Goal: Task Accomplishment & Management: Complete application form

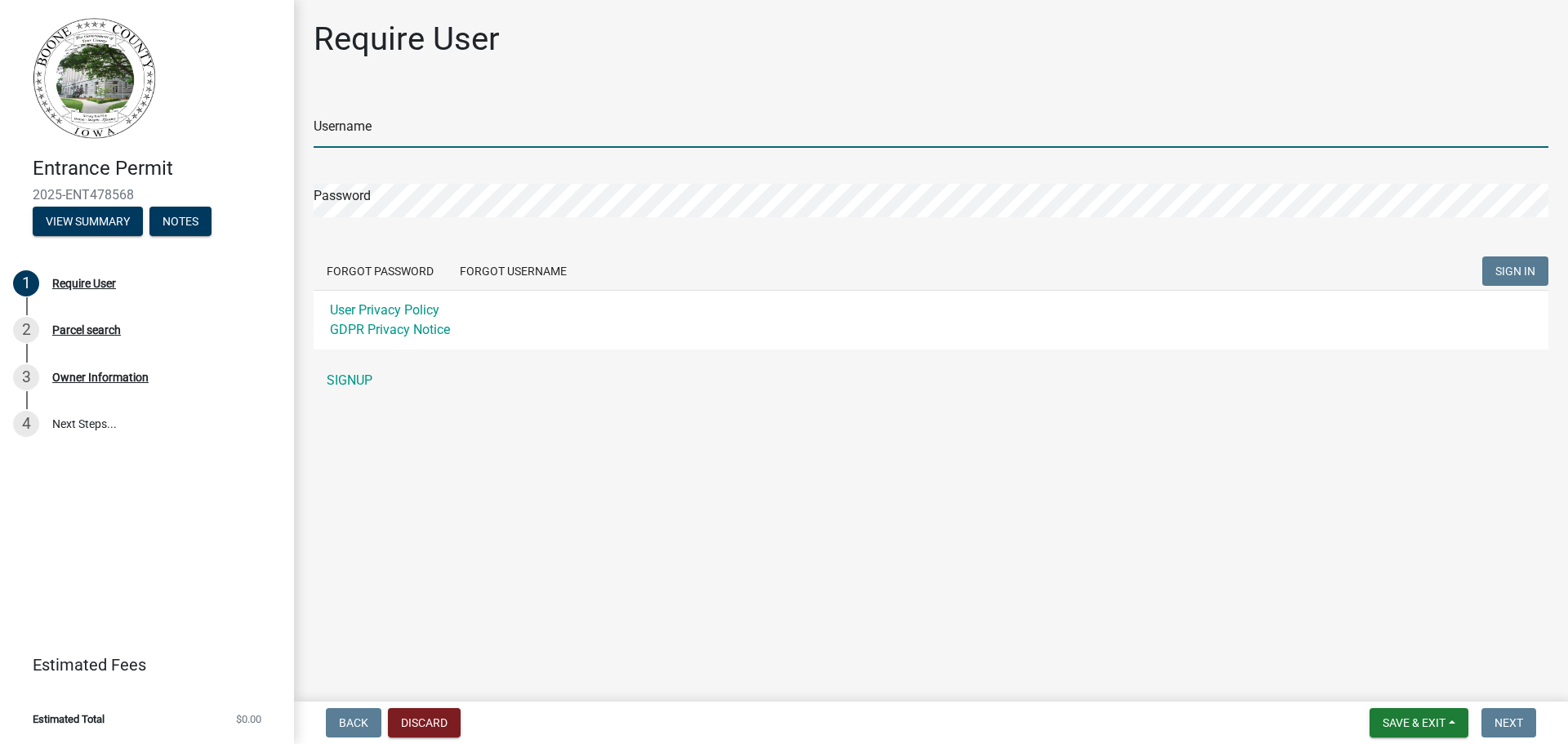
click at [468, 125] on input "Username" at bounding box center [931, 131] width 1235 height 33
type input "[PERSON_NAME]"
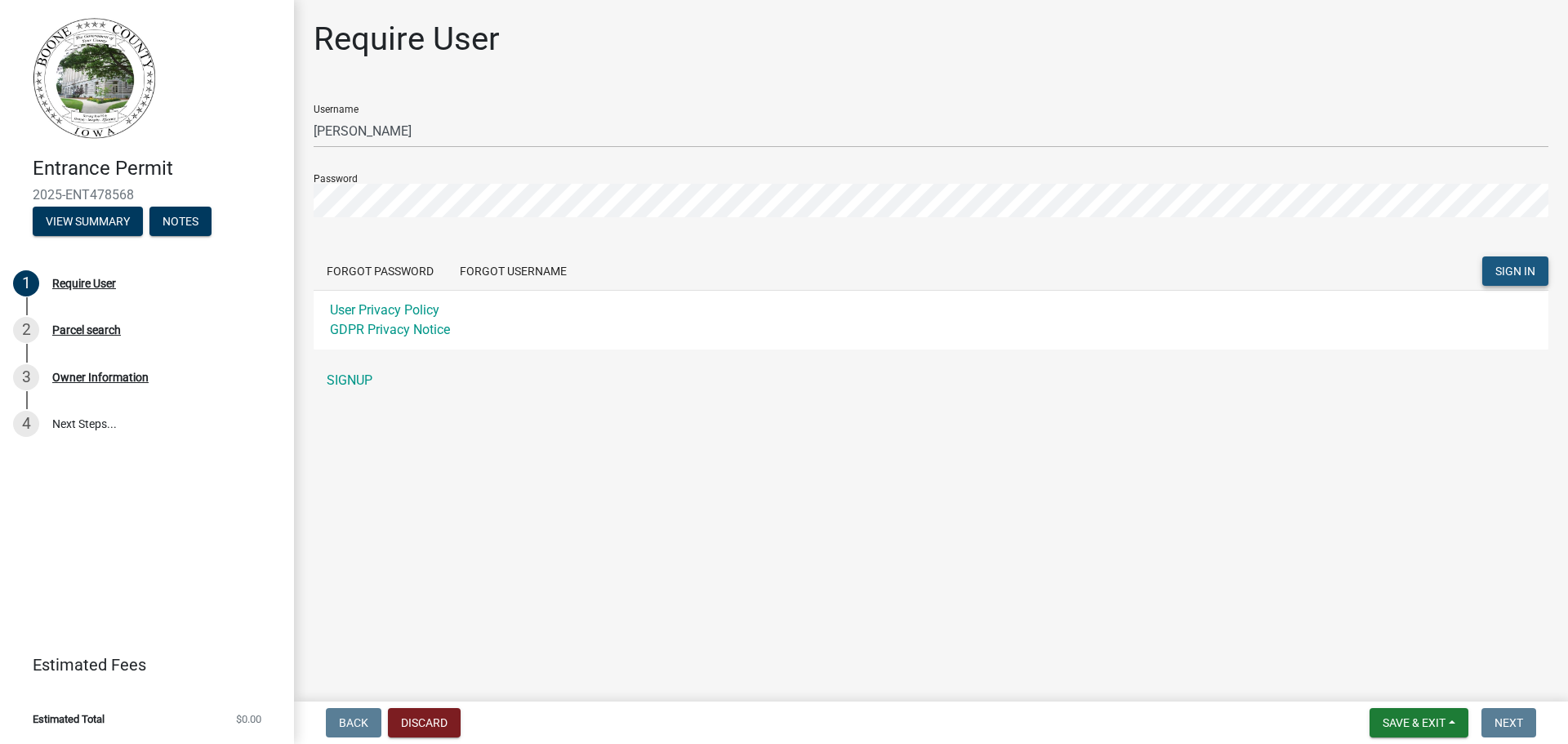
click at [1497, 267] on span "SIGN IN" at bounding box center [1515, 271] width 40 height 13
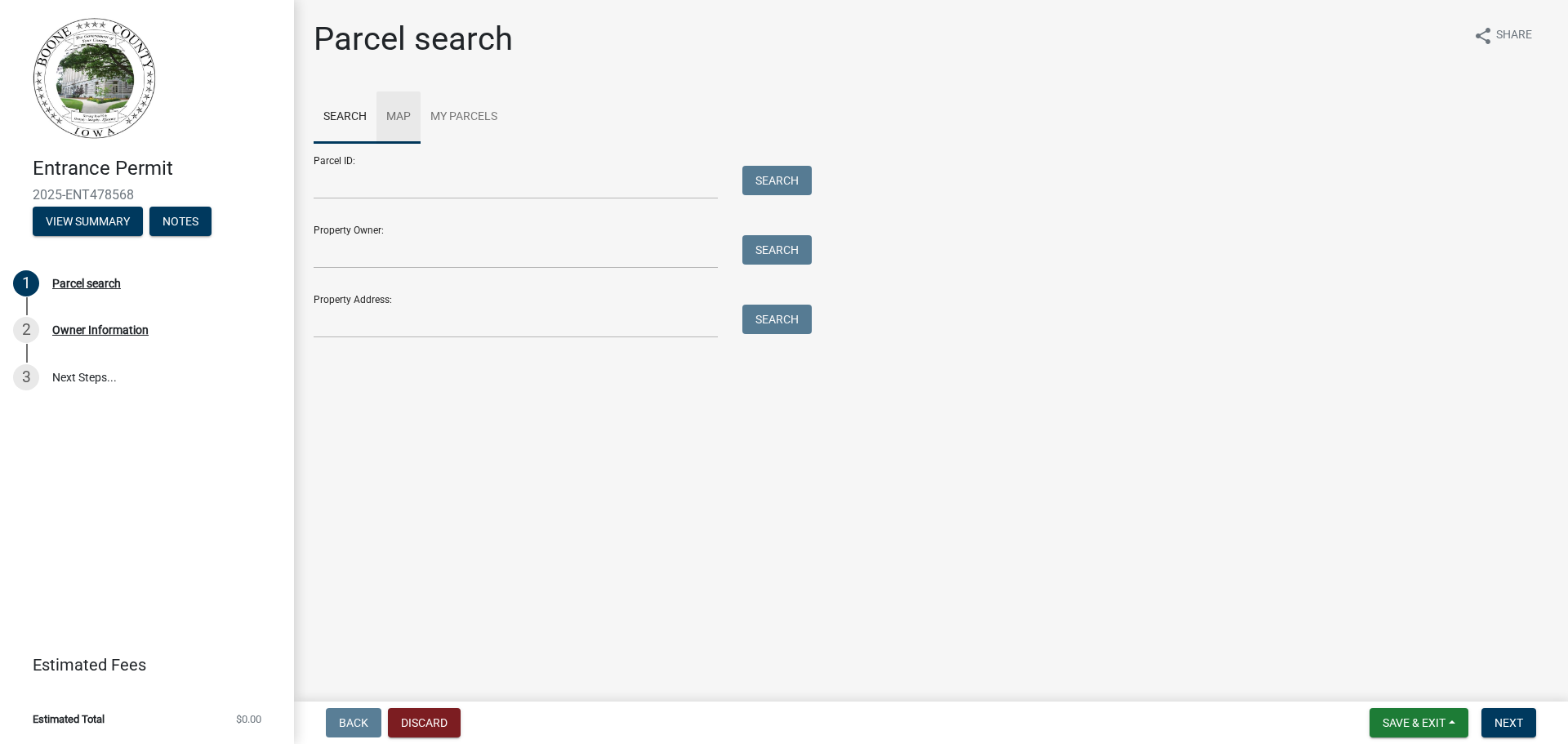
click at [406, 111] on link "Map" at bounding box center [399, 118] width 45 height 52
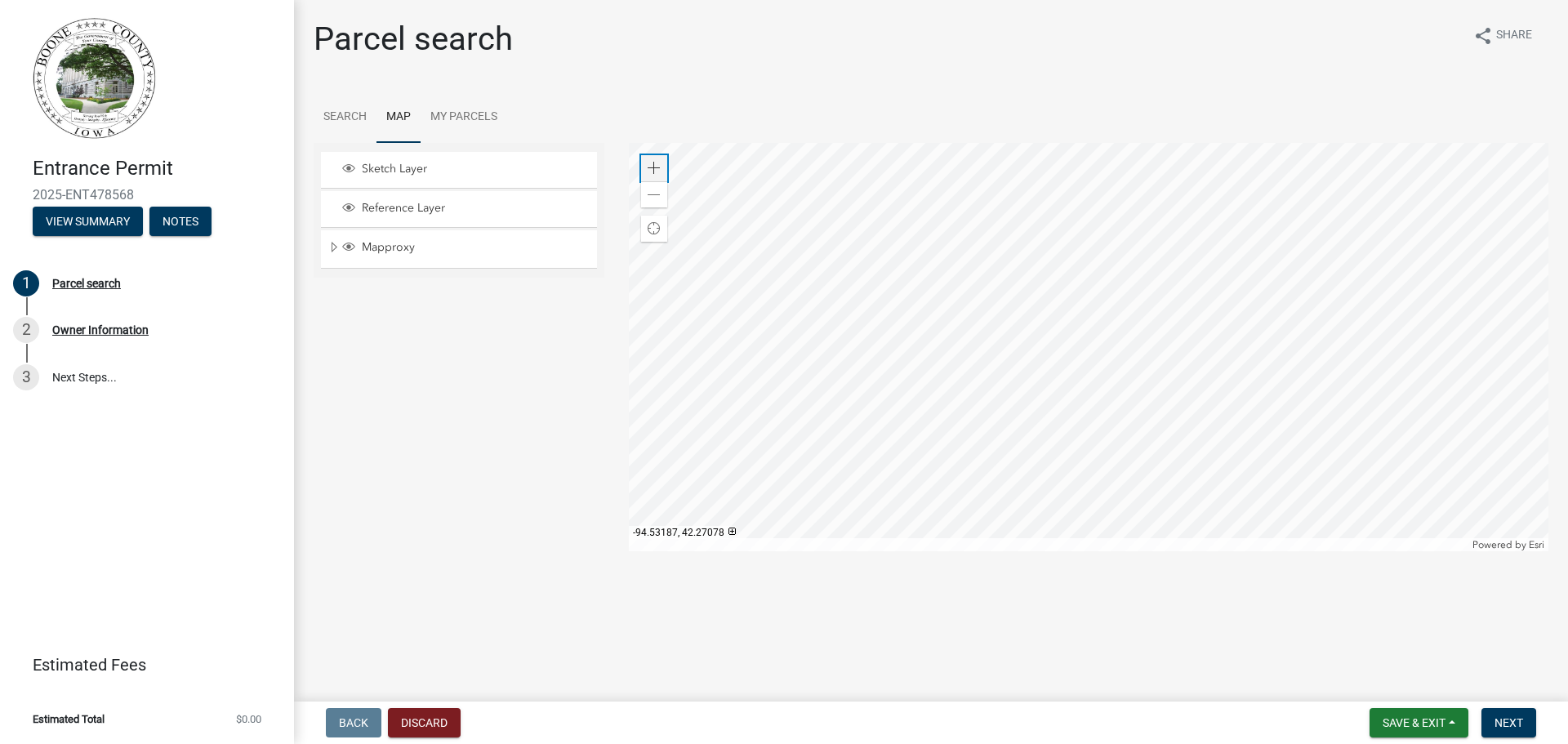
click at [652, 163] on span at bounding box center [654, 168] width 13 height 13
click at [663, 173] on div "Zoom in" at bounding box center [654, 168] width 26 height 26
click at [873, 180] on div at bounding box center [1088, 347] width 920 height 409
click at [658, 167] on span at bounding box center [654, 168] width 13 height 13
click at [669, 431] on div at bounding box center [1088, 347] width 920 height 409
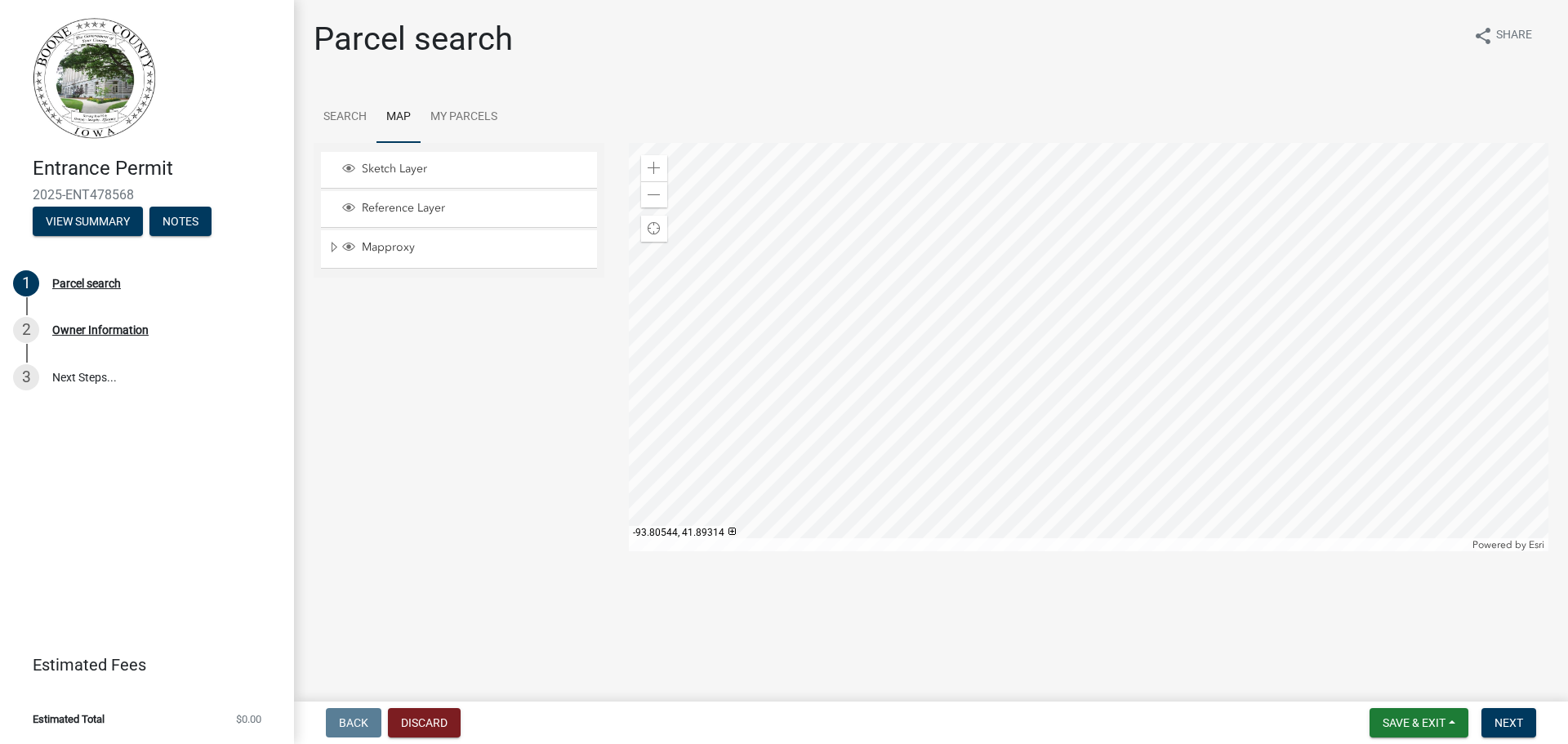
click at [911, 400] on div at bounding box center [1088, 347] width 920 height 409
click at [653, 163] on span at bounding box center [654, 168] width 13 height 13
click at [1160, 372] on div at bounding box center [1088, 347] width 920 height 409
click at [652, 162] on span at bounding box center [654, 168] width 13 height 13
click at [902, 417] on div at bounding box center [1088, 347] width 920 height 409
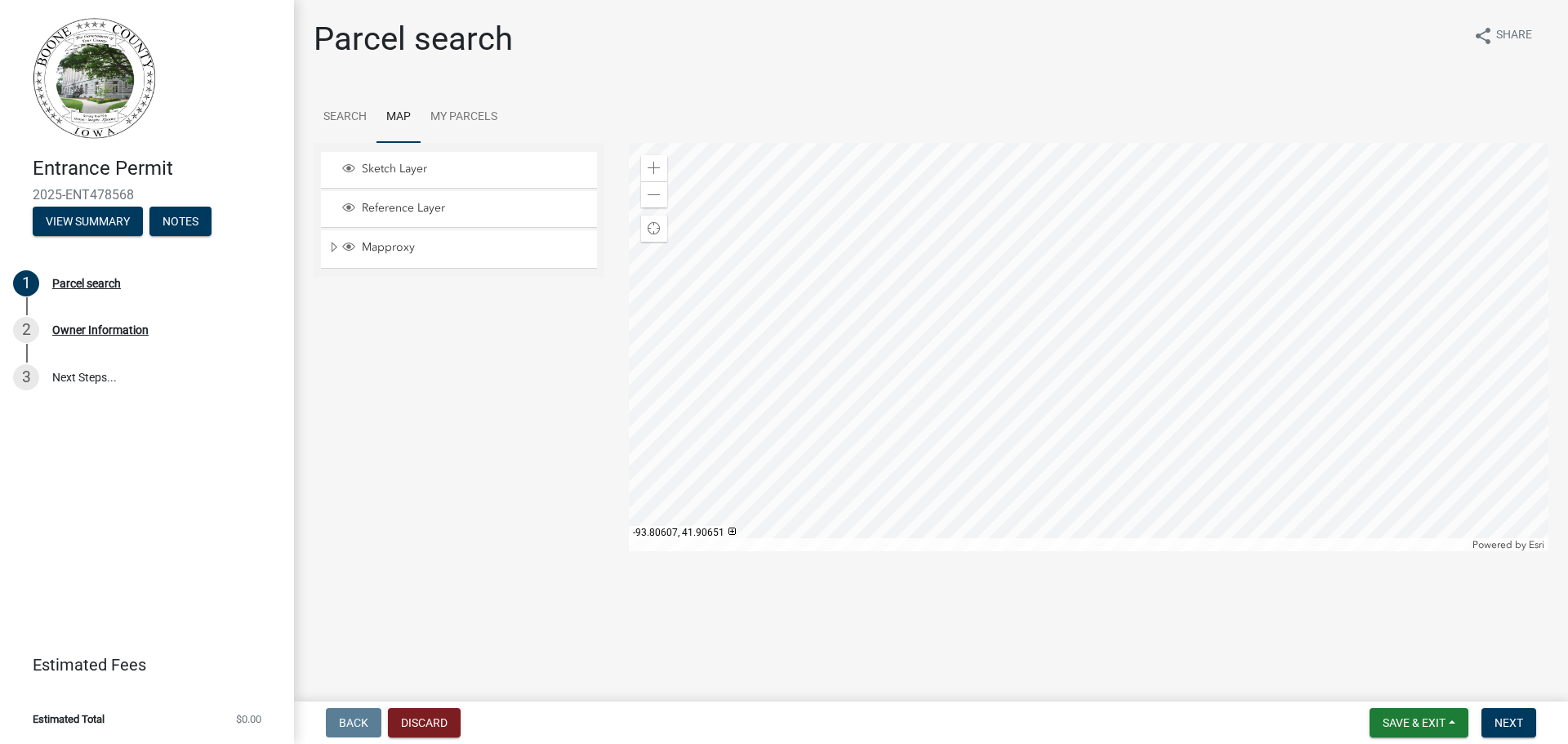
click at [971, 254] on div at bounding box center [1088, 347] width 920 height 409
click at [919, 314] on div at bounding box center [1088, 347] width 920 height 409
click at [1025, 243] on div at bounding box center [1088, 347] width 920 height 409
click at [903, 431] on div at bounding box center [1088, 347] width 920 height 409
click at [970, 470] on div at bounding box center [1088, 347] width 920 height 409
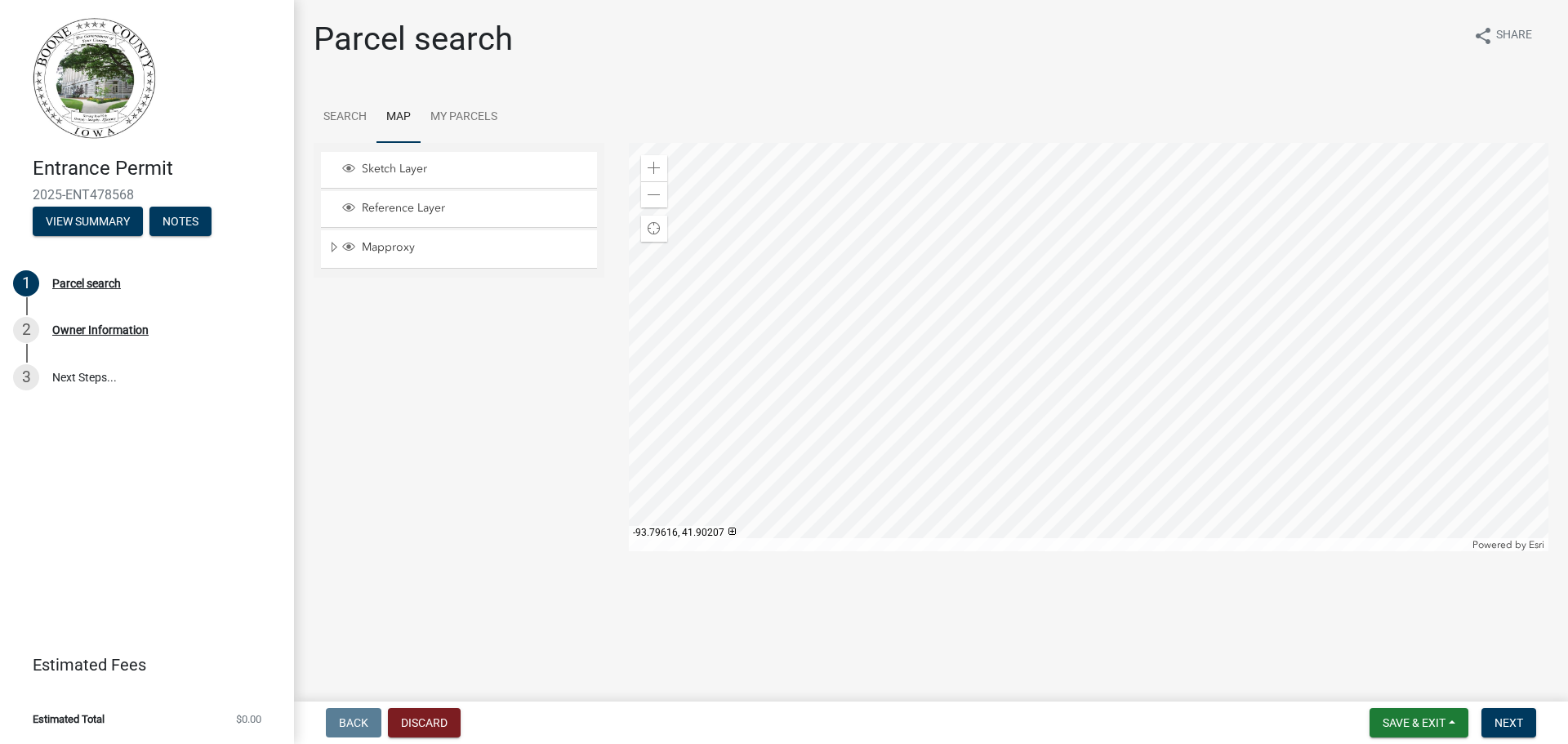
click at [810, 269] on div at bounding box center [1088, 347] width 920 height 409
click at [900, 407] on div at bounding box center [1088, 347] width 920 height 409
click at [656, 168] on span at bounding box center [654, 168] width 13 height 13
click at [1073, 328] on div at bounding box center [1088, 347] width 920 height 409
click at [877, 267] on div at bounding box center [1088, 347] width 920 height 409
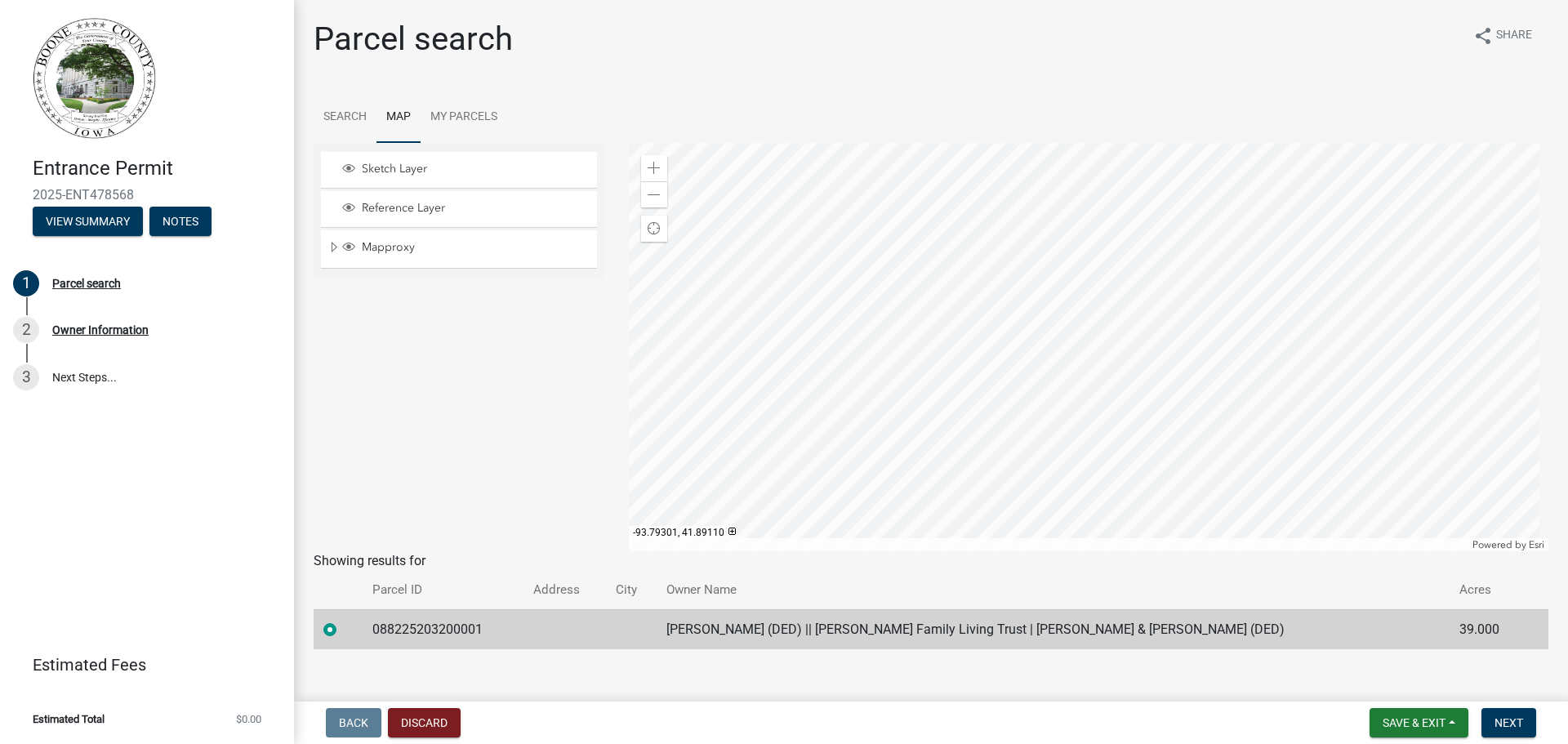
scroll to position [18, 0]
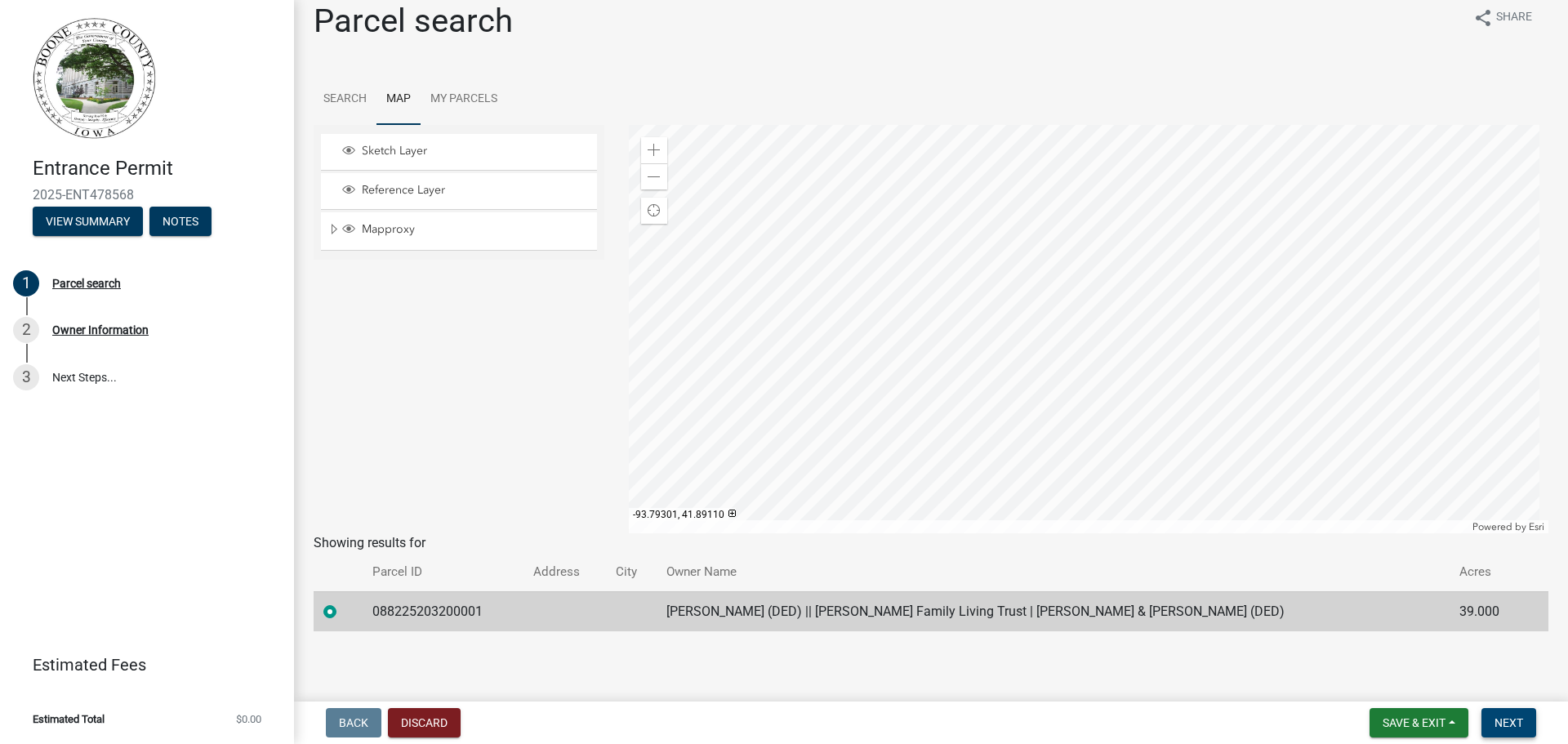
click at [1514, 719] on span "Next" at bounding box center [1509, 723] width 29 height 13
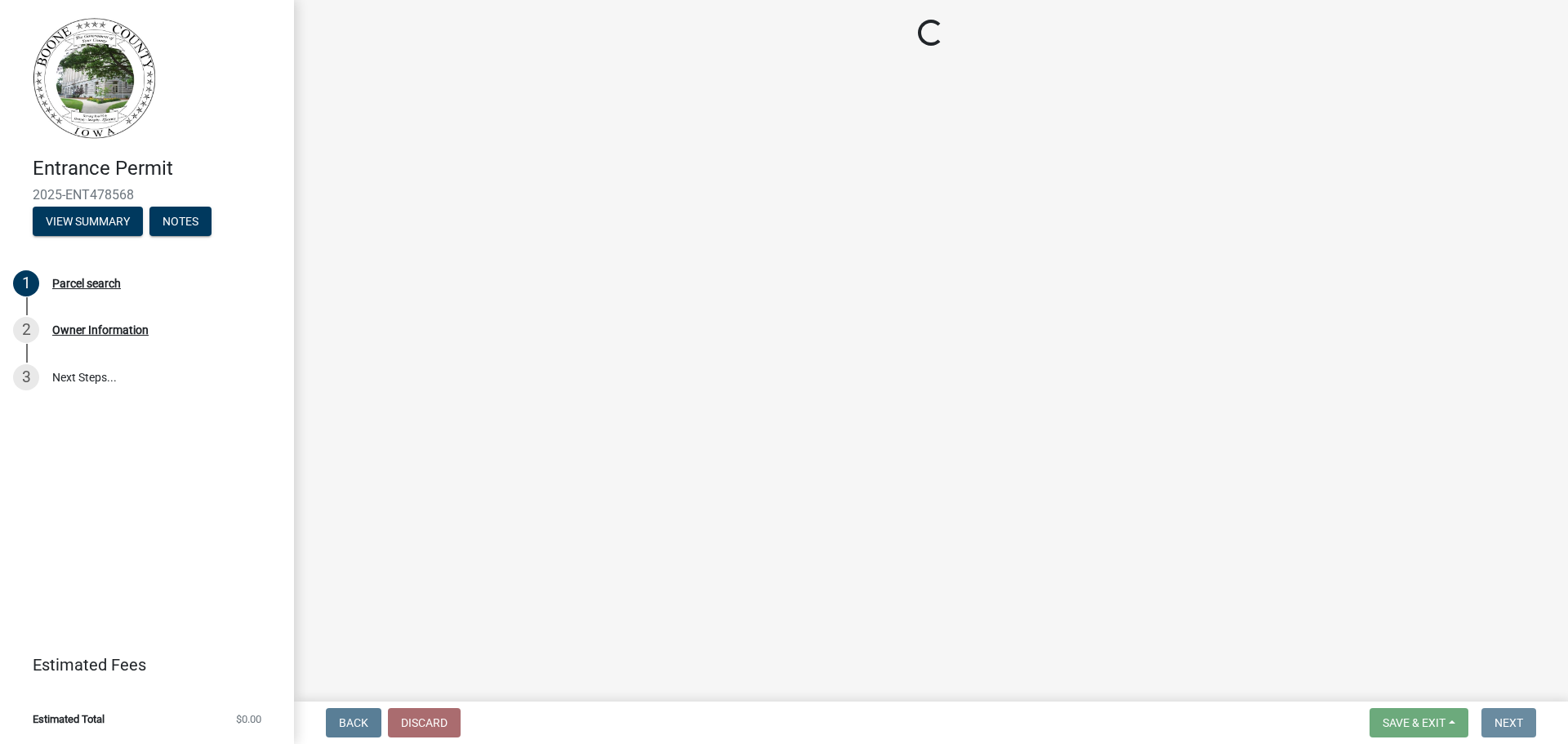
scroll to position [0, 0]
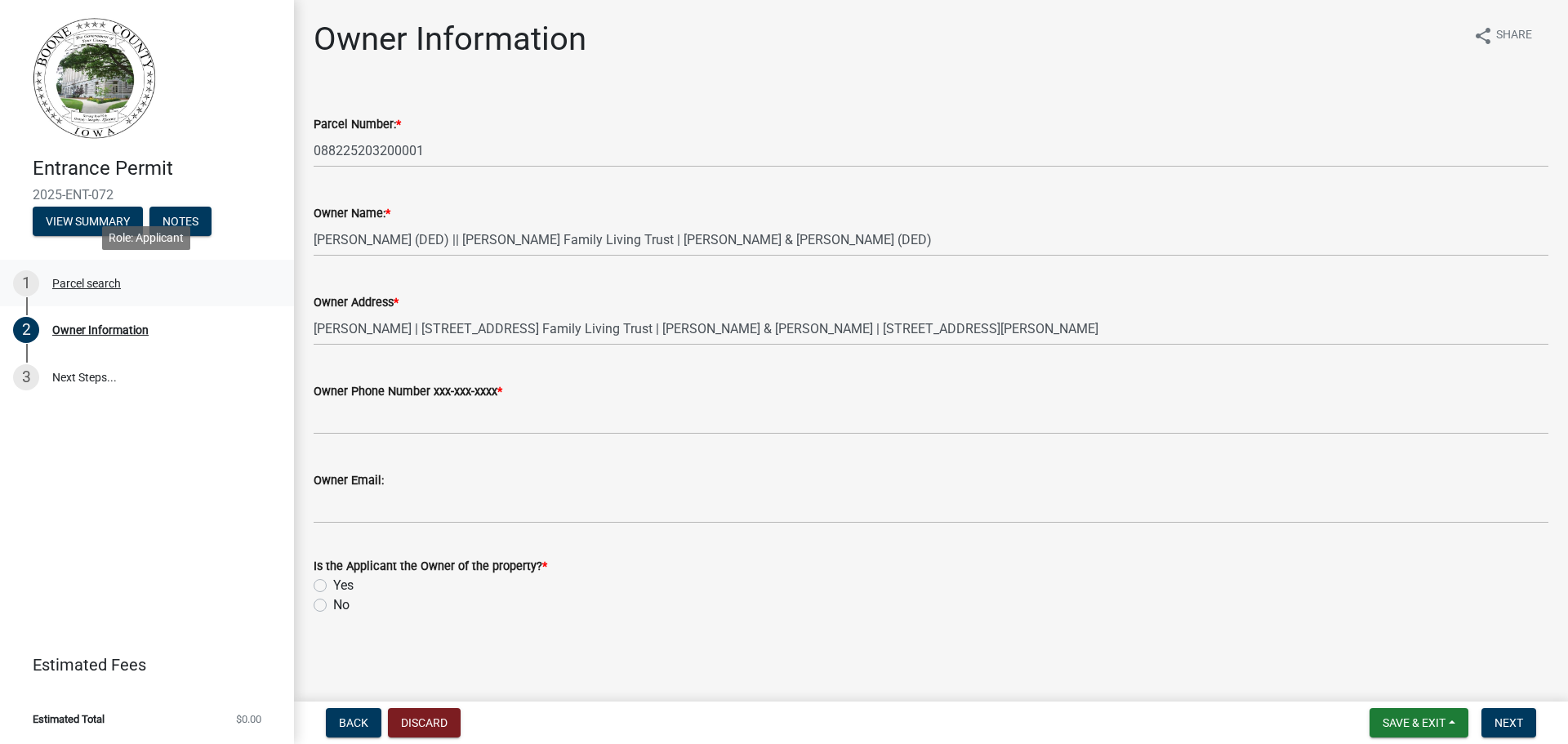
click at [77, 279] on div "Parcel search" at bounding box center [86, 283] width 69 height 11
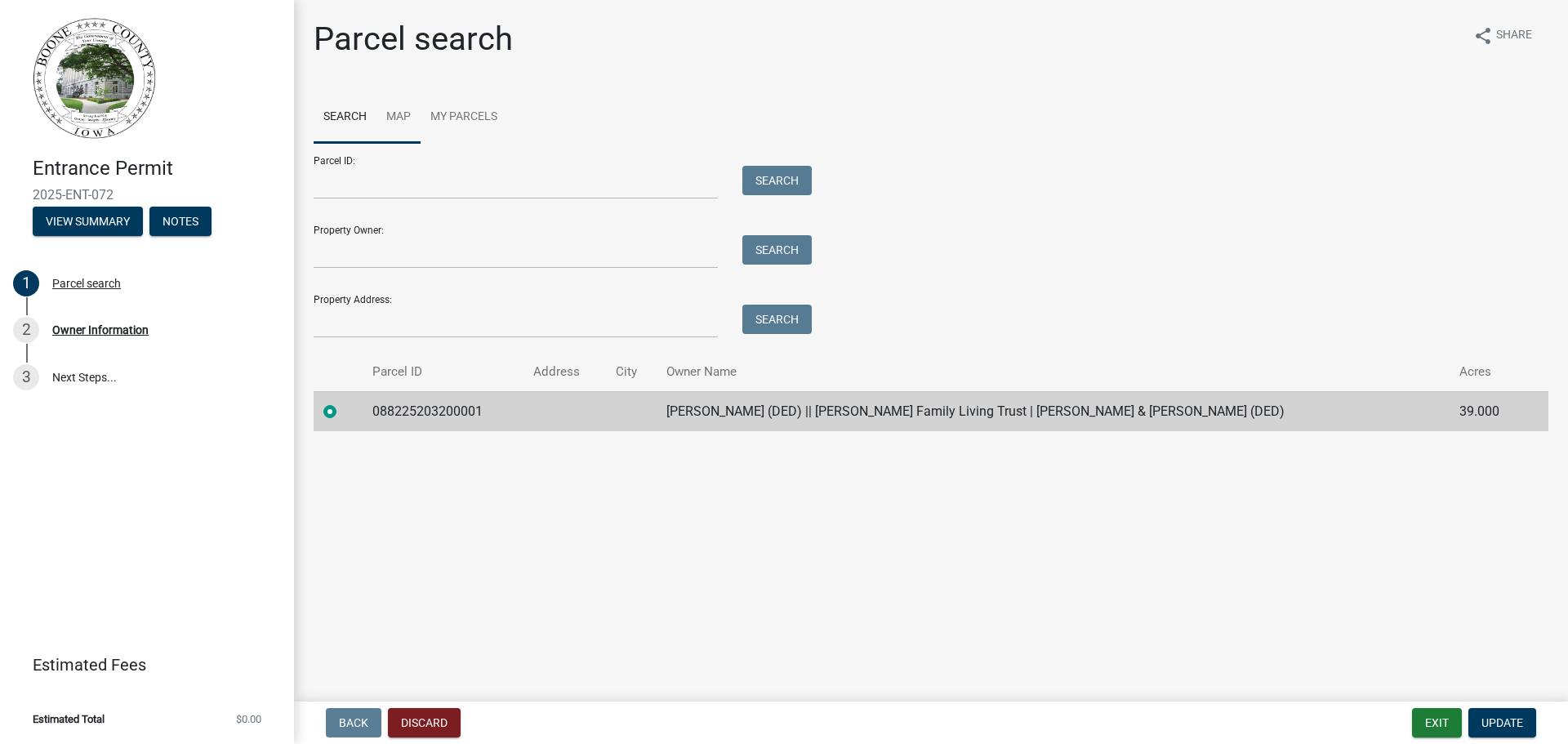
click at [406, 111] on link "Map" at bounding box center [399, 118] width 45 height 52
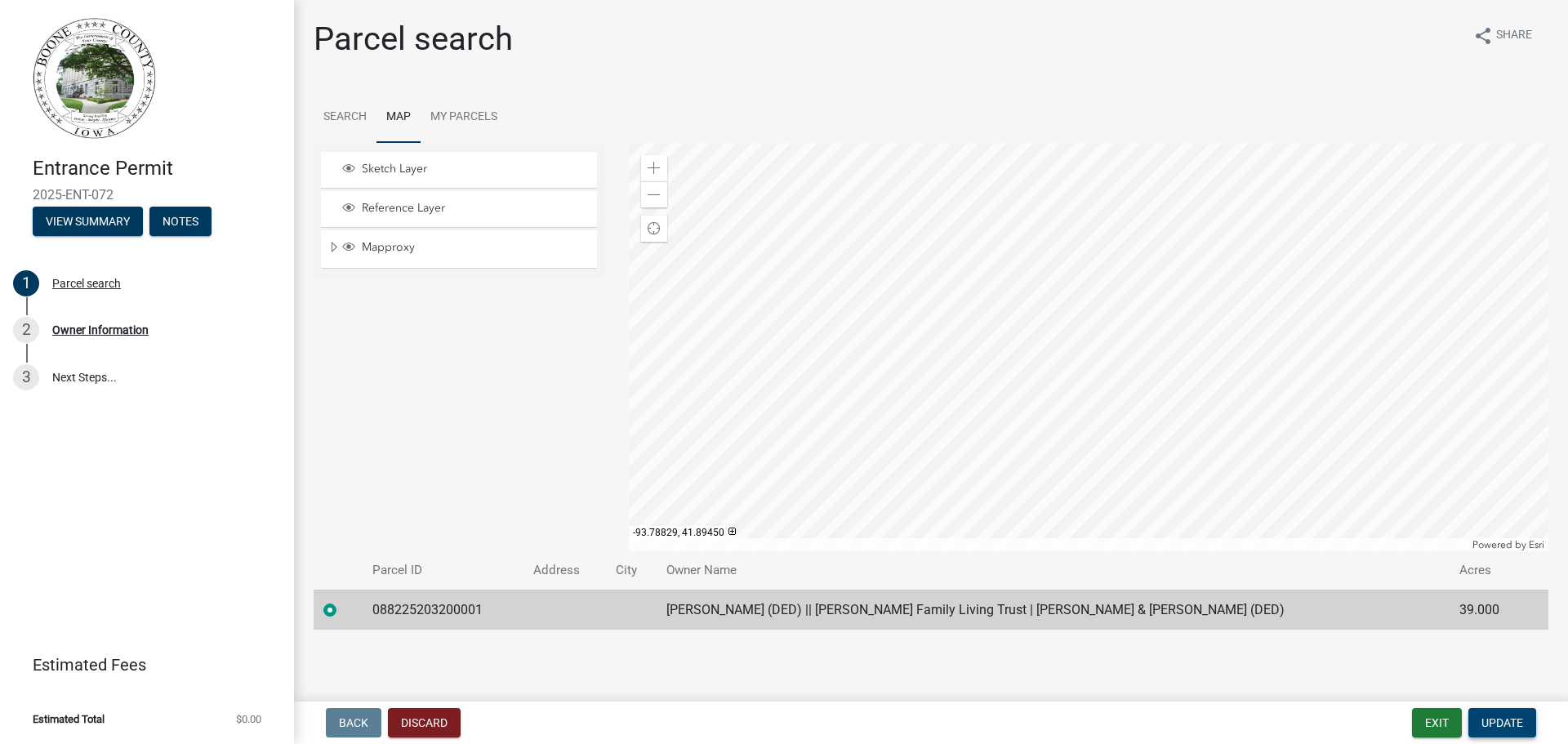
click at [1514, 724] on span "Update" at bounding box center [1502, 723] width 42 height 13
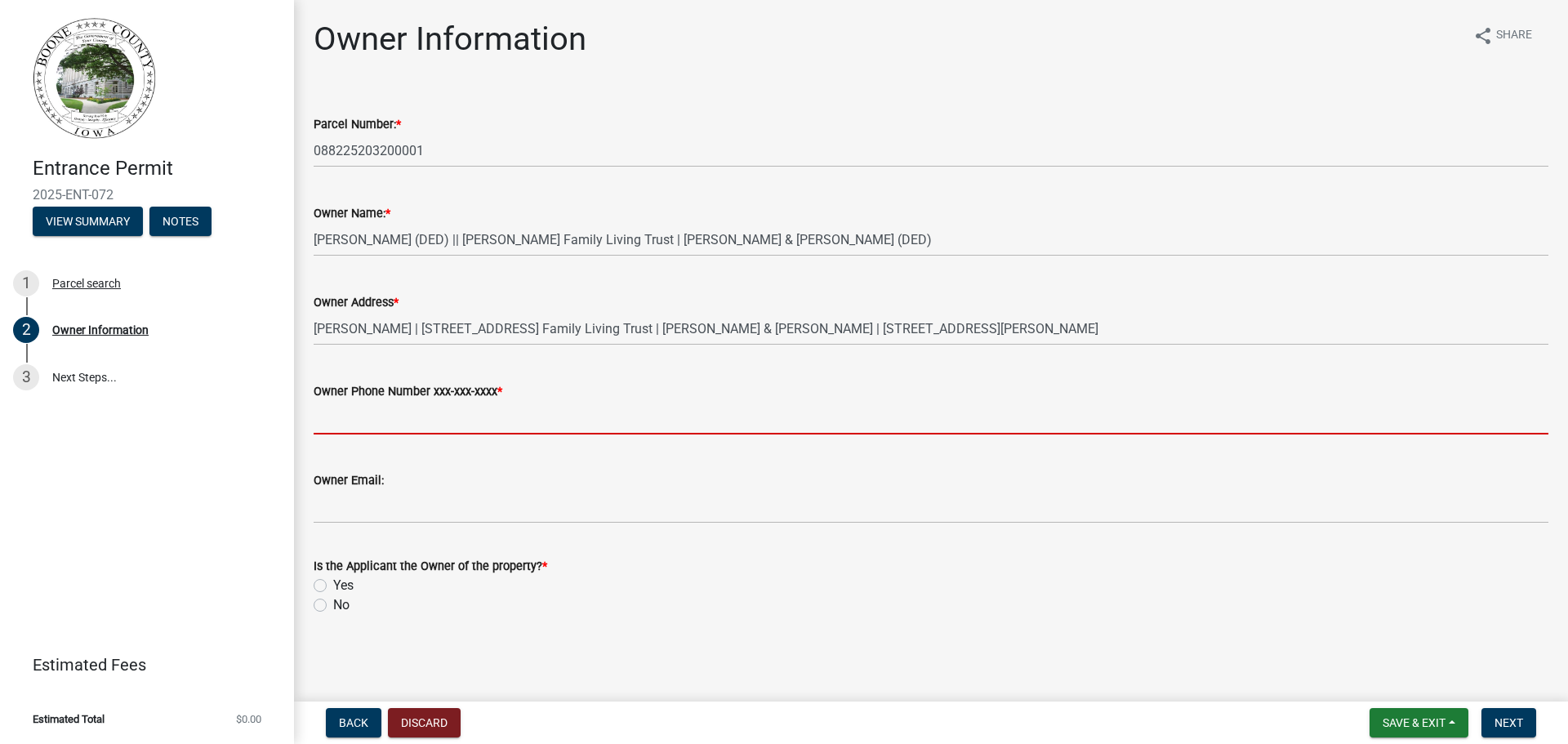
click at [377, 418] on input "Owner Phone Number xxx-xxx-xxxx *" at bounding box center [931, 418] width 1235 height 33
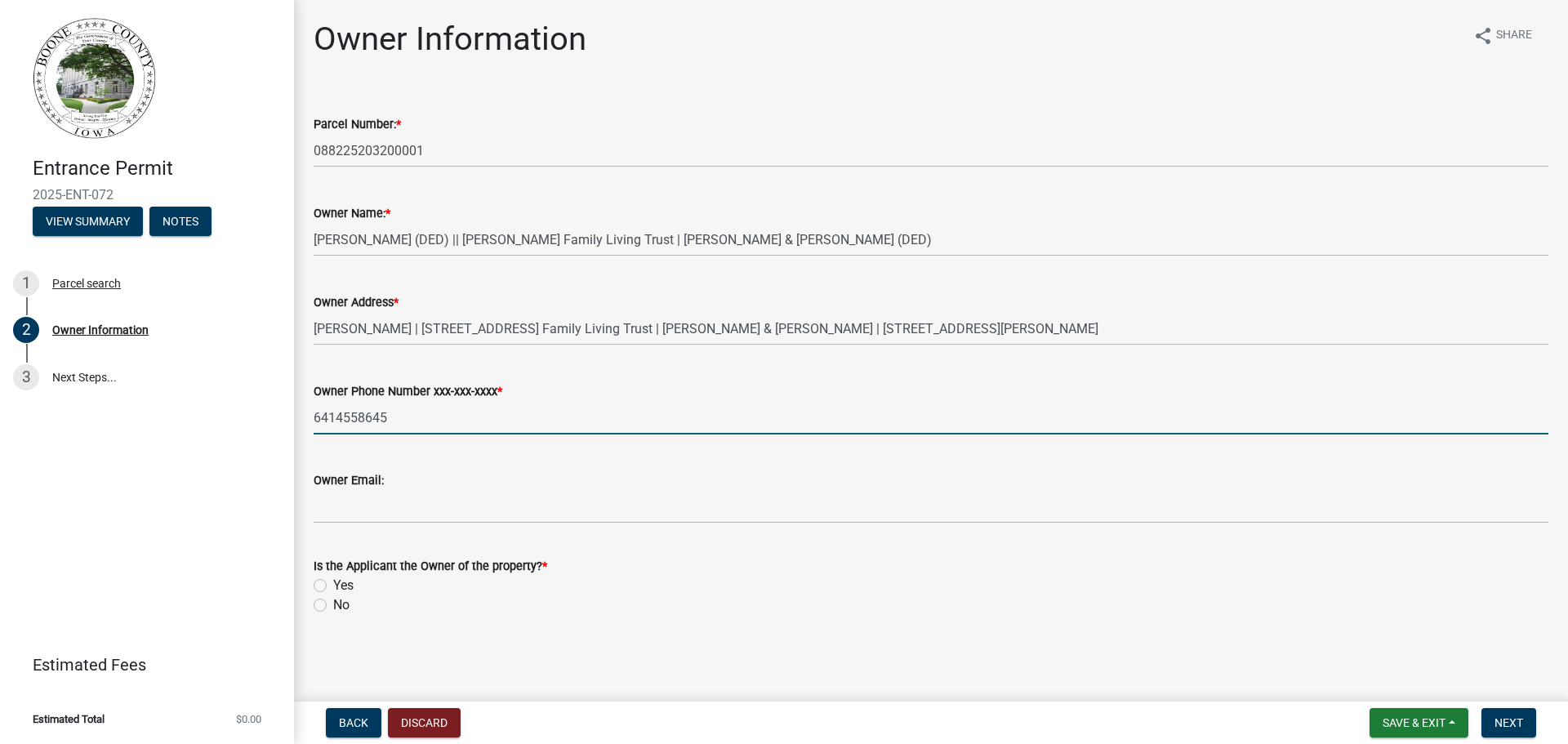
type input "6414558645"
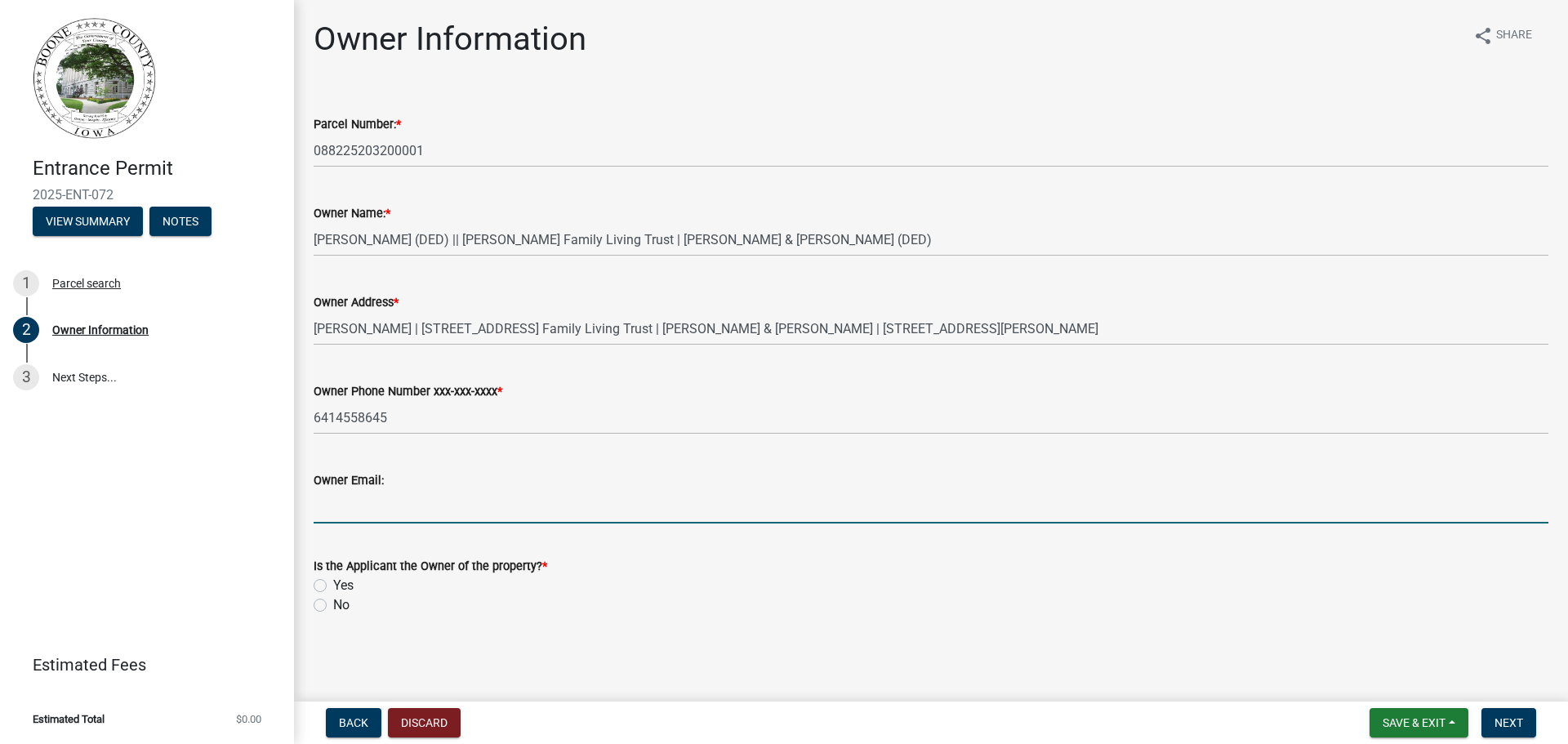
click at [410, 495] on input "Owner Email:" at bounding box center [931, 507] width 1235 height 33
type input "[EMAIL_ADDRESS][DOMAIN_NAME]"
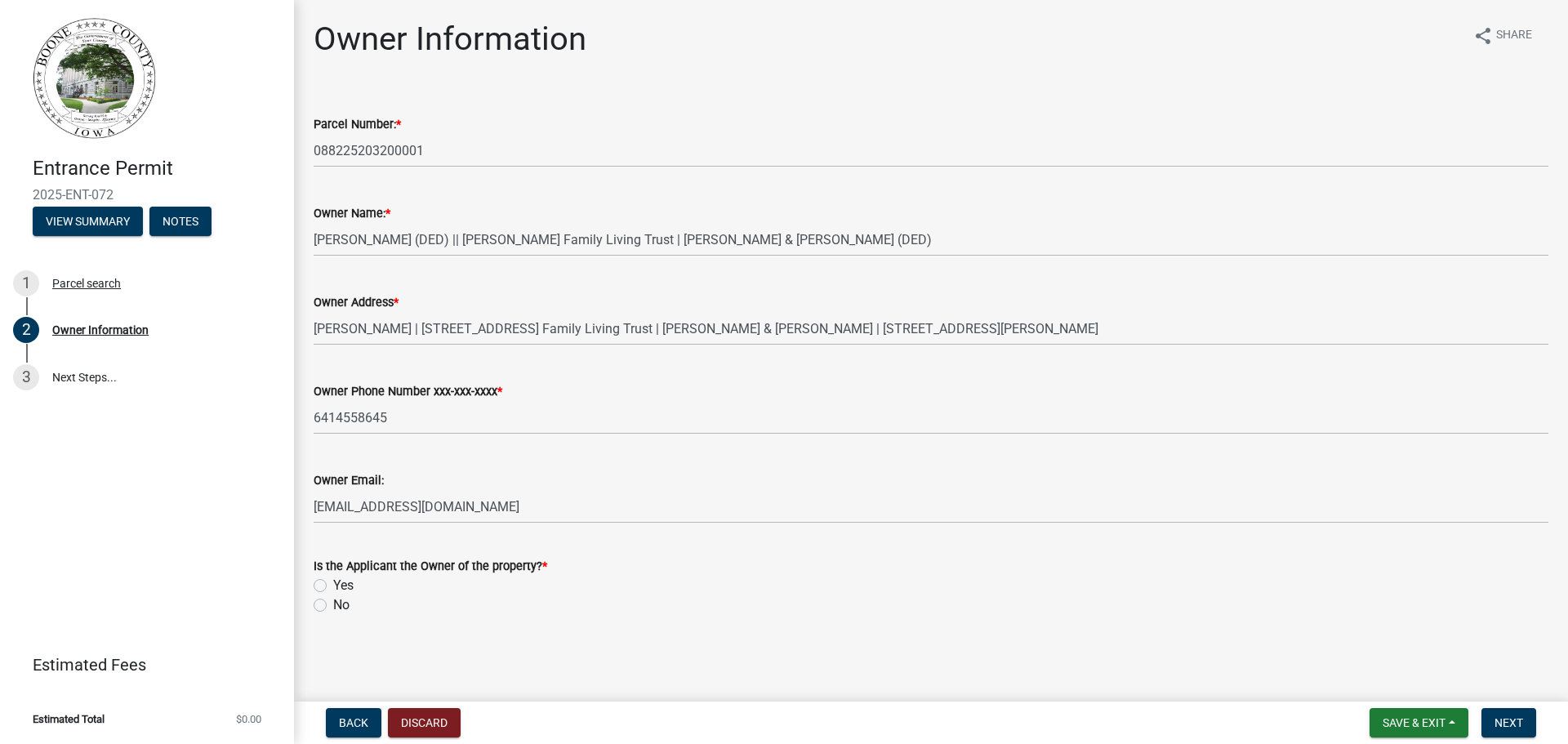
click at [333, 607] on label "No" at bounding box center [342, 605] width 17 height 20
click at [333, 607] on input "No" at bounding box center [338, 600] width 10 height 10
radio input "true"
click at [1498, 724] on span "Next" at bounding box center [1509, 723] width 29 height 13
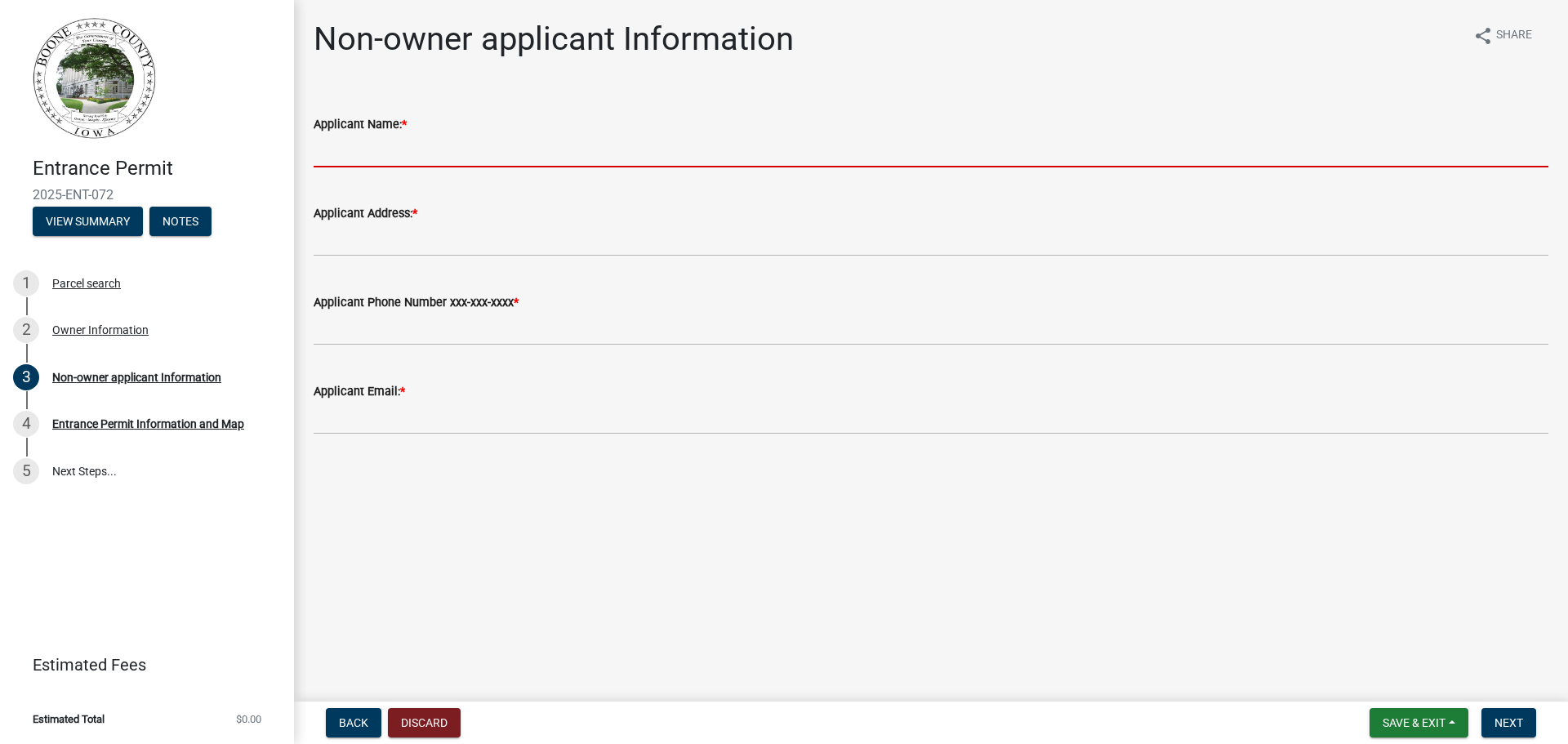
click at [389, 145] on input "Applicant Name: *" at bounding box center [931, 150] width 1235 height 33
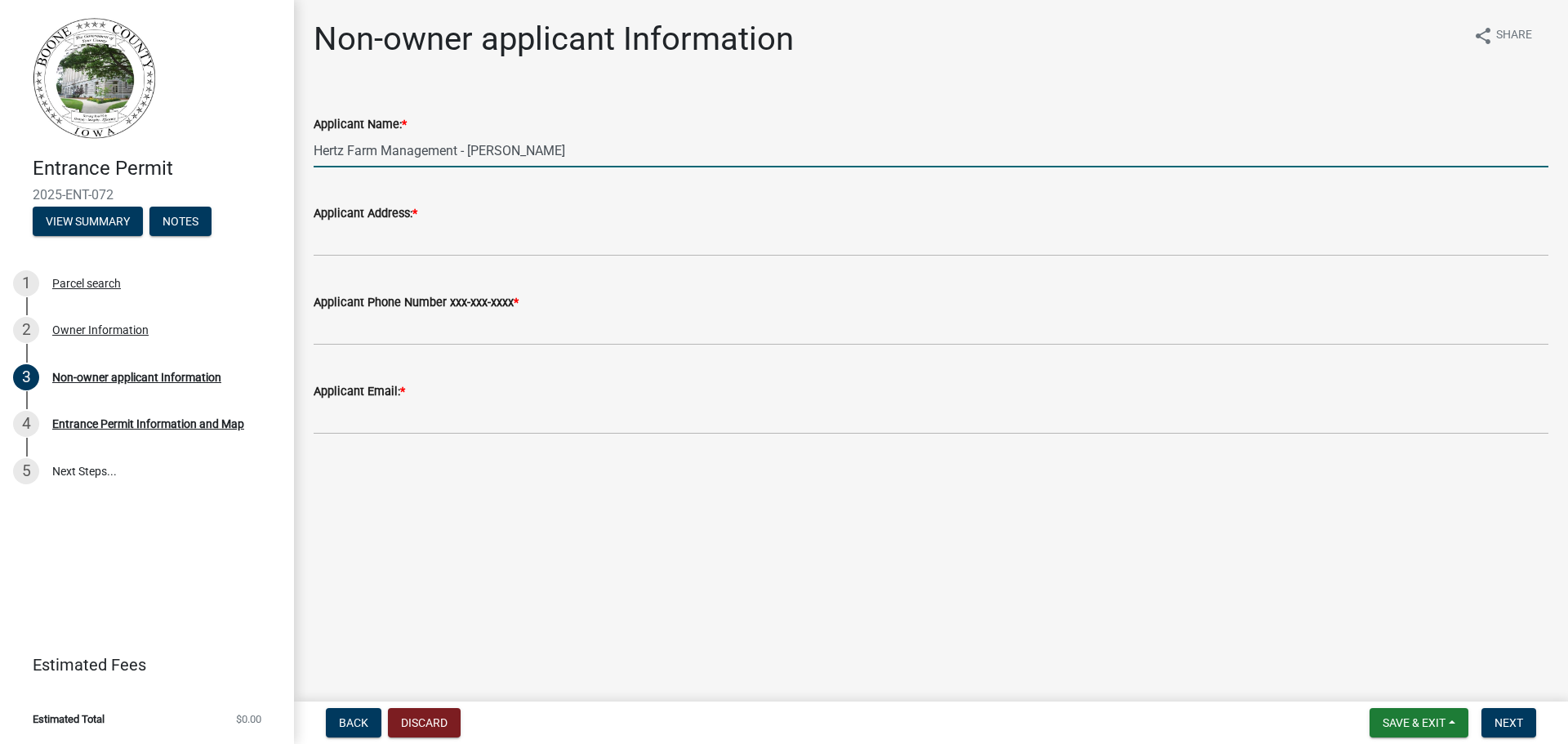
type input "Hertz Farm Management - [PERSON_NAME]"
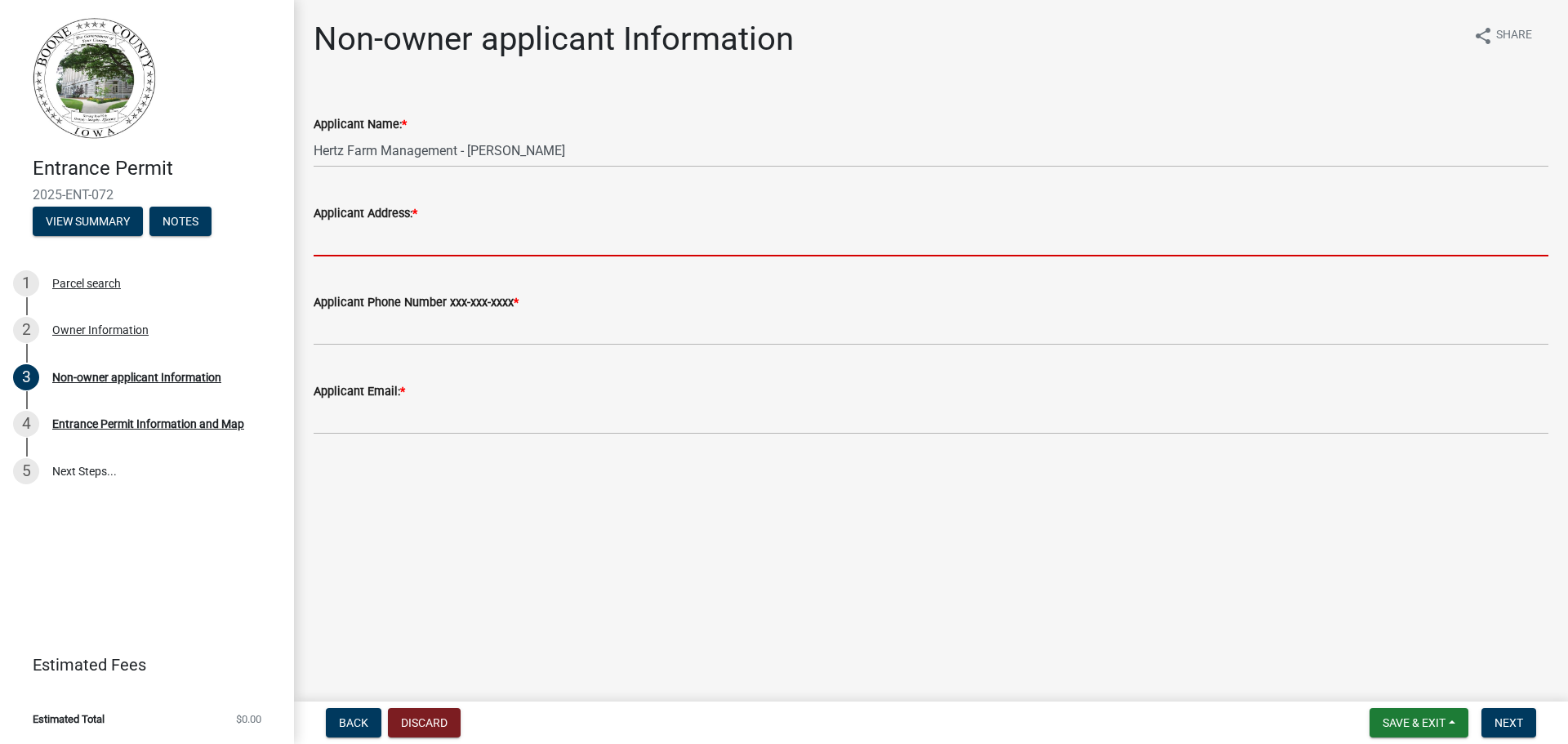
click at [393, 236] on input "Applicant Address: *" at bounding box center [931, 240] width 1235 height 33
type input "P.O. Box 500"
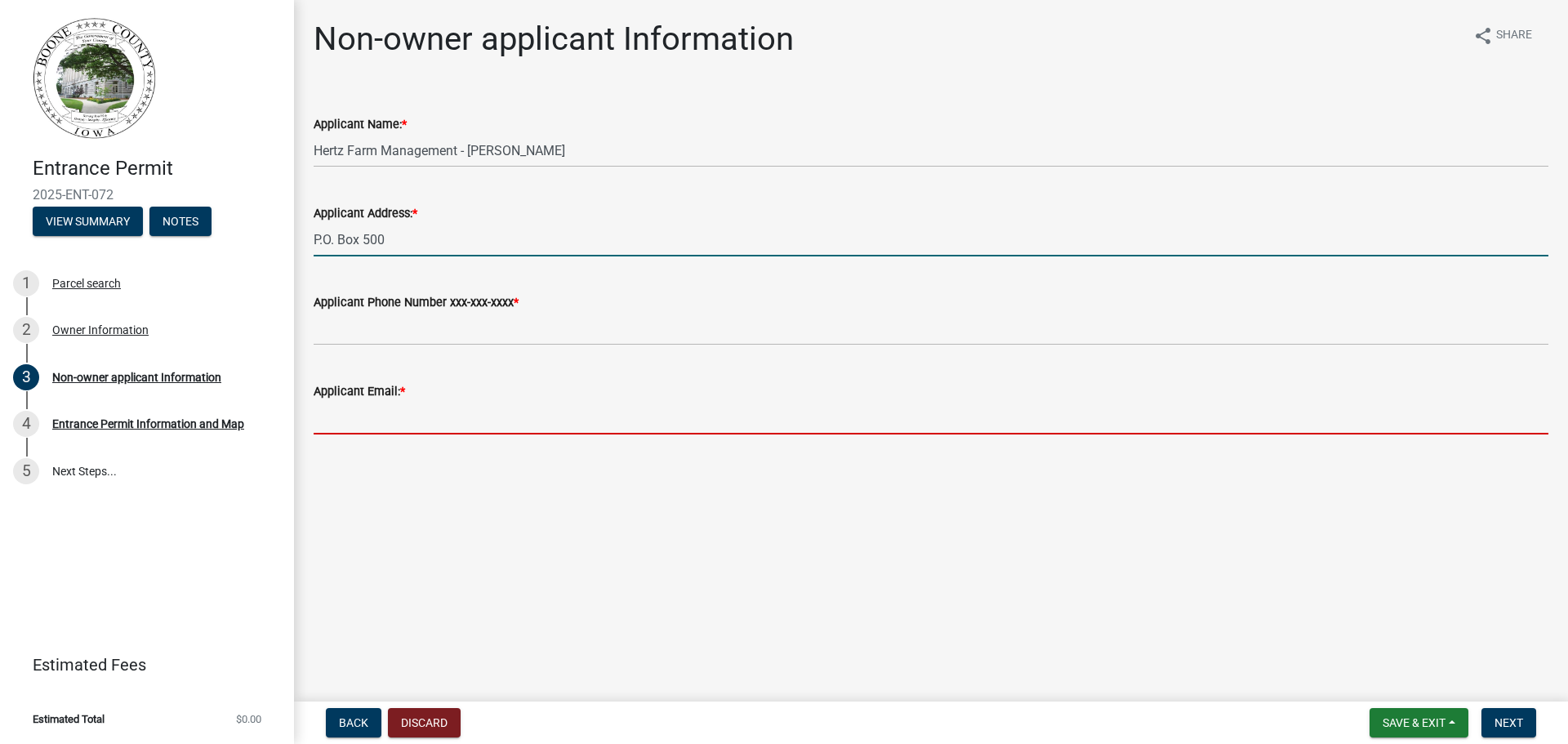
type input "[EMAIL_ADDRESS][DOMAIN_NAME]"
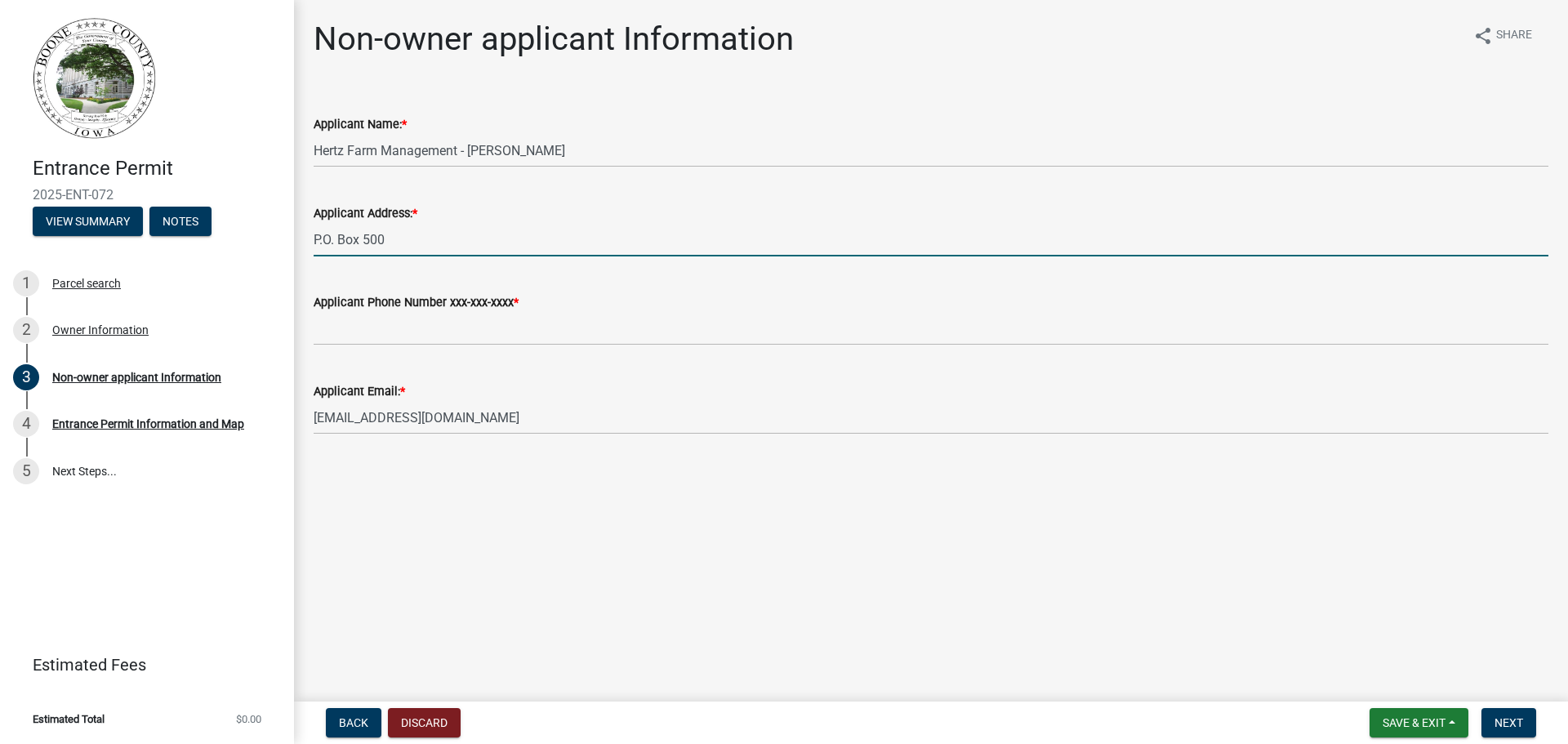
click at [418, 235] on input "P.O. Box 500" at bounding box center [931, 240] width 1235 height 33
type input "P"
type input "[STREET_ADDRESS][US_STATE]"
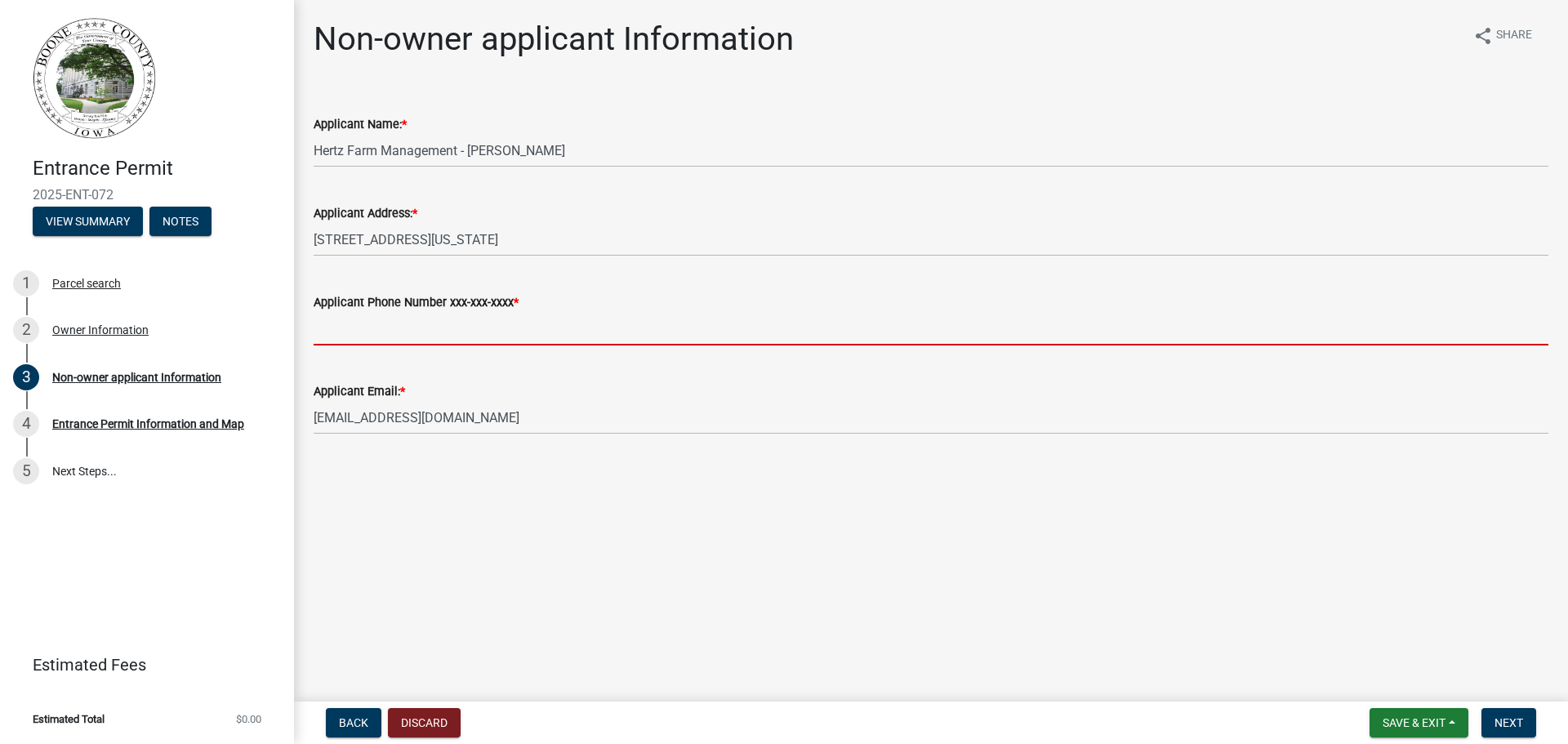
click at [370, 325] on input "Applicant Phone Number xxx-xxx-xxxx *" at bounding box center [931, 329] width 1235 height 33
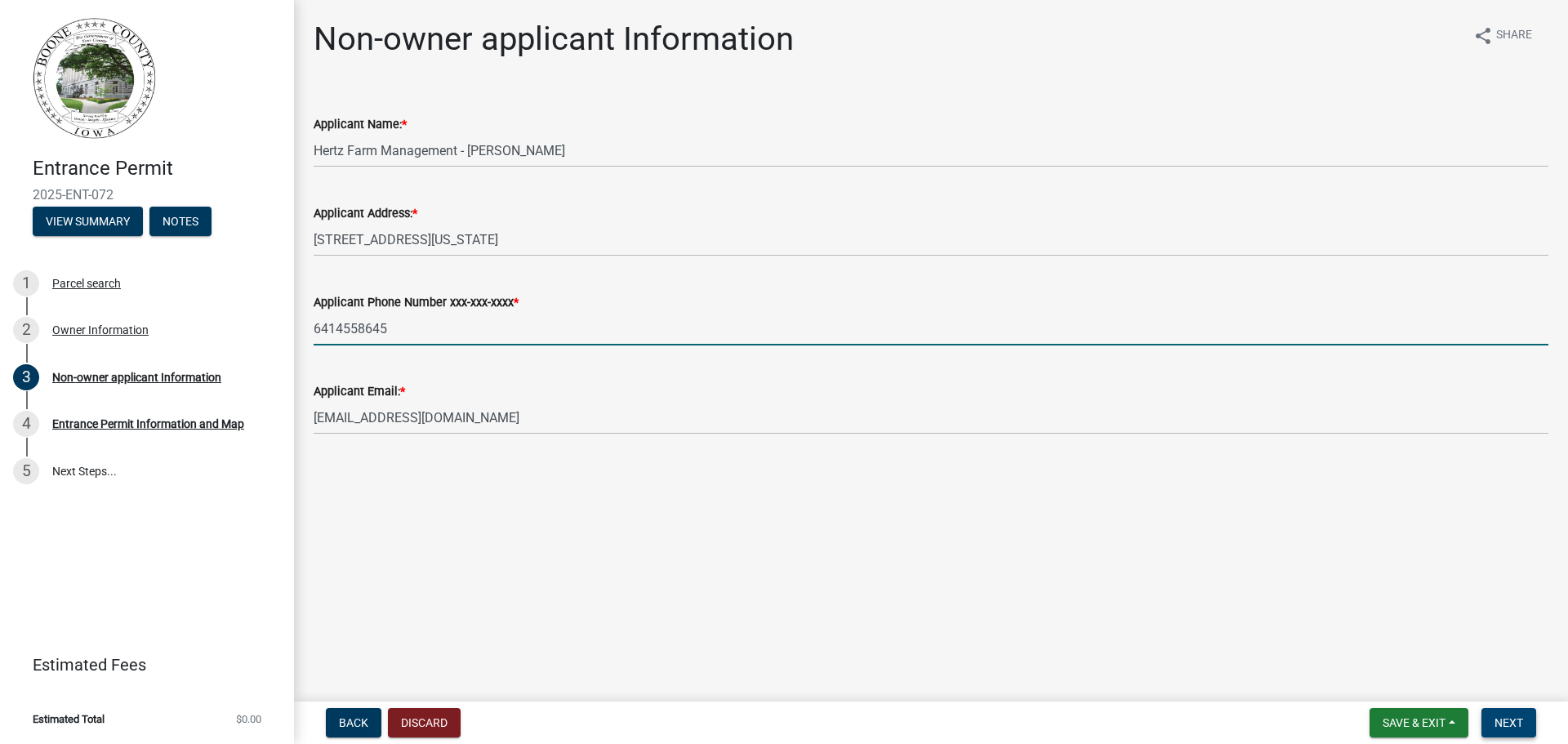
type input "6414558645"
click at [1526, 721] on button "Next" at bounding box center [1509, 724] width 55 height 30
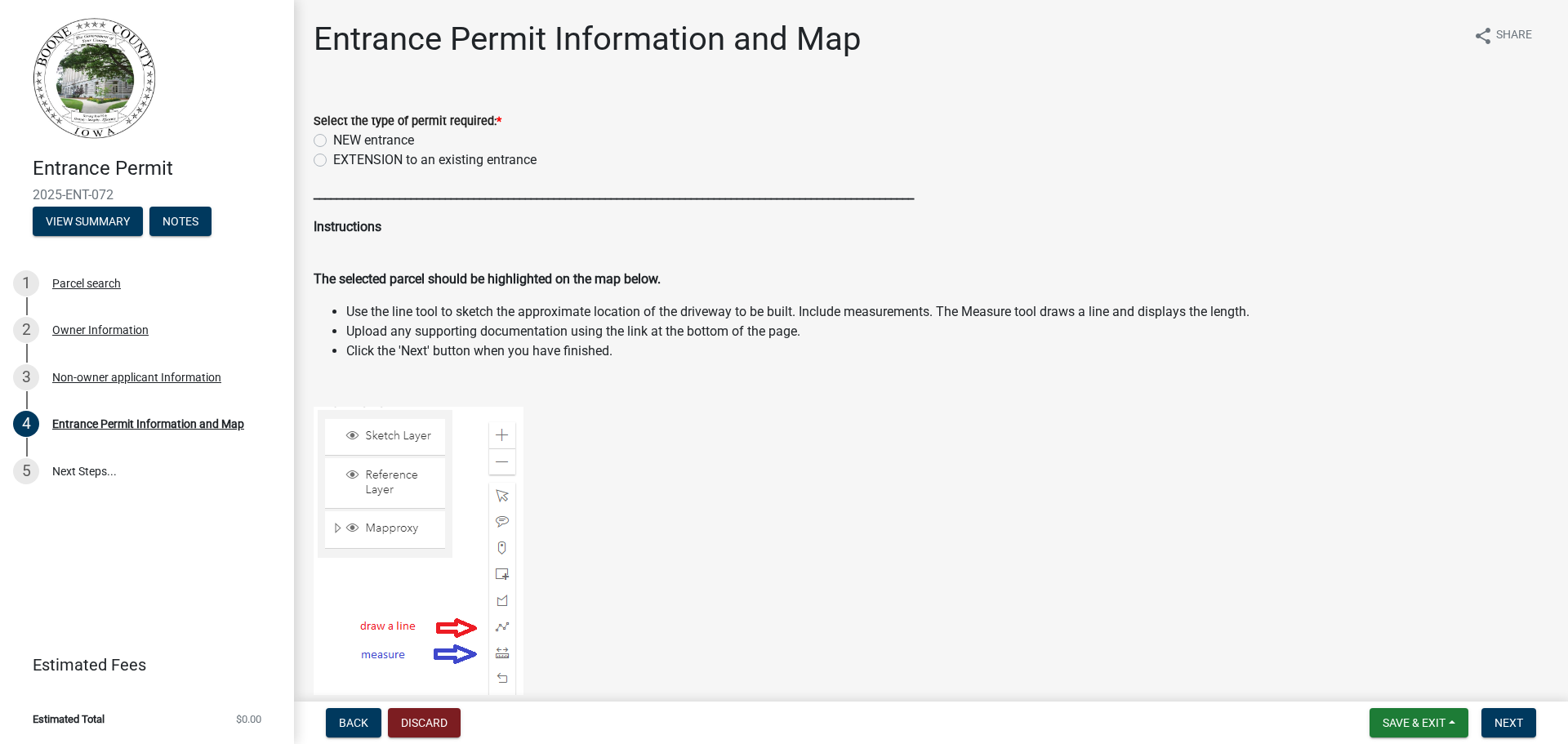
click at [333, 140] on label "NEW entrance" at bounding box center [373, 140] width 81 height 20
click at [333, 140] on input "NEW entrance" at bounding box center [338, 136] width 10 height 10
radio input "true"
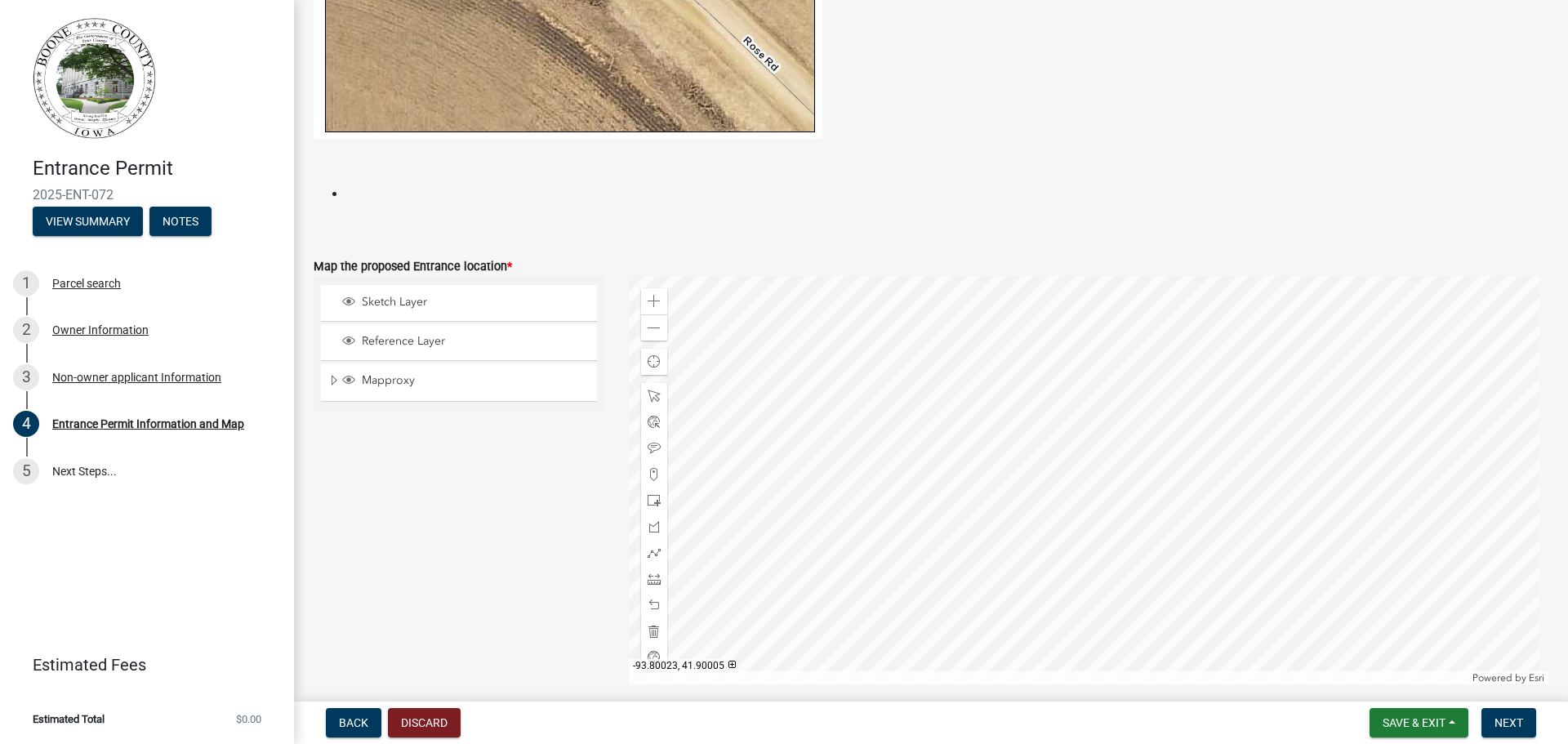
scroll to position [1087, 0]
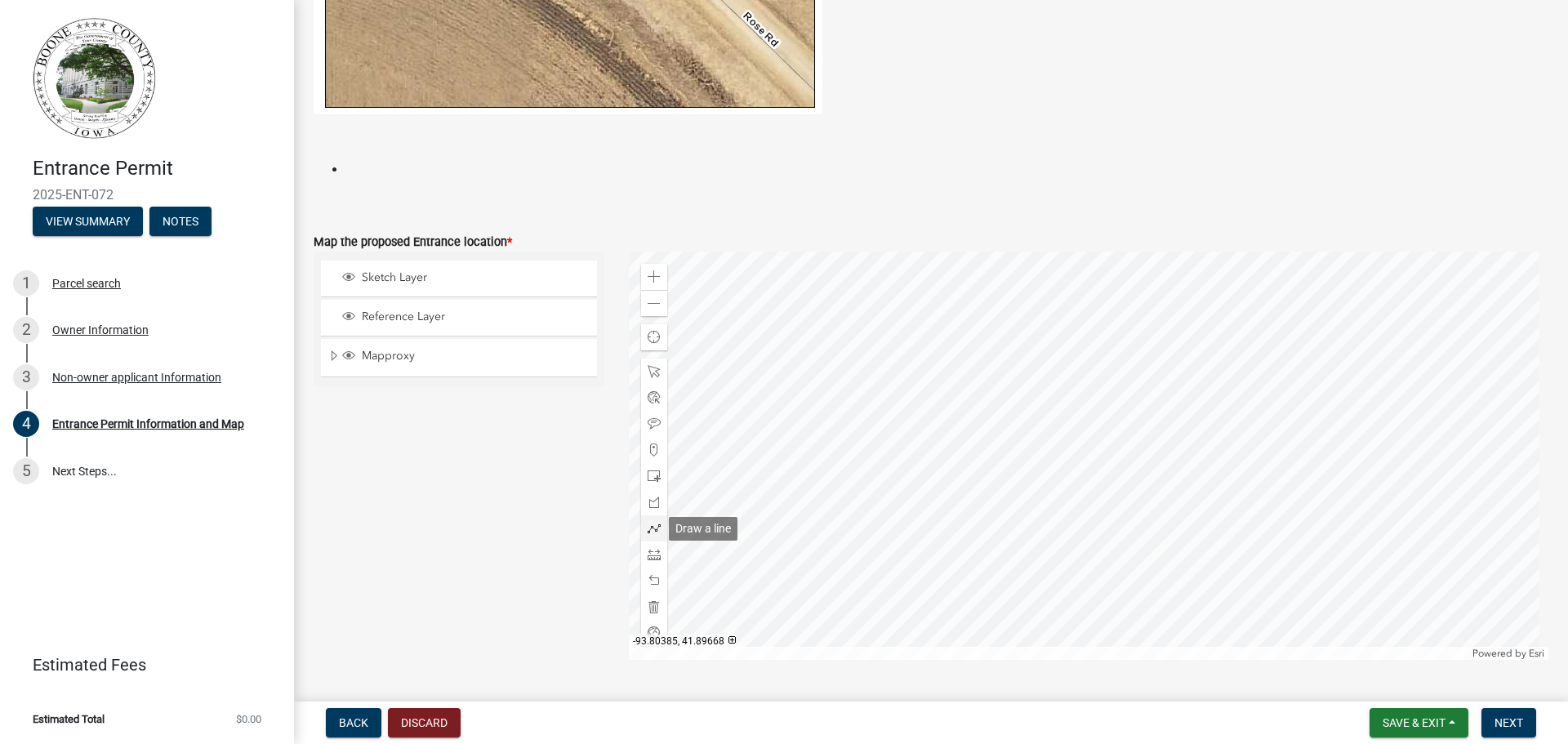
click at [650, 525] on span at bounding box center [654, 529] width 13 height 13
click at [983, 363] on div at bounding box center [1088, 456] width 920 height 409
click at [983, 375] on div at bounding box center [1088, 456] width 920 height 409
click at [984, 374] on div at bounding box center [1088, 456] width 920 height 409
click at [985, 371] on div at bounding box center [1088, 456] width 920 height 409
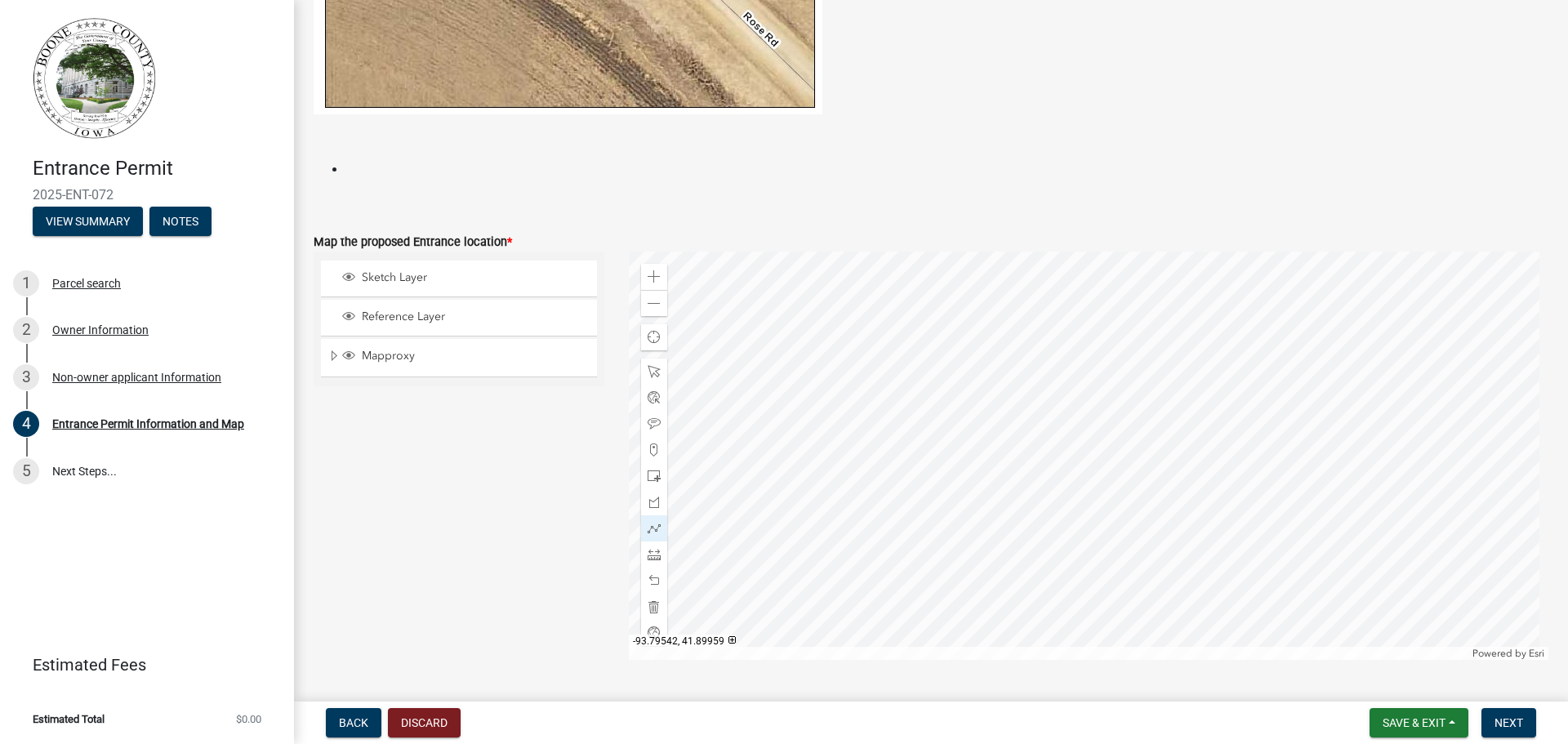
click at [983, 362] on div at bounding box center [1088, 456] width 920 height 409
click at [982, 372] on div at bounding box center [1088, 456] width 920 height 409
click at [1517, 715] on button "Next" at bounding box center [1509, 724] width 55 height 30
click at [651, 551] on span at bounding box center [654, 555] width 13 height 13
click at [648, 526] on span at bounding box center [654, 529] width 13 height 13
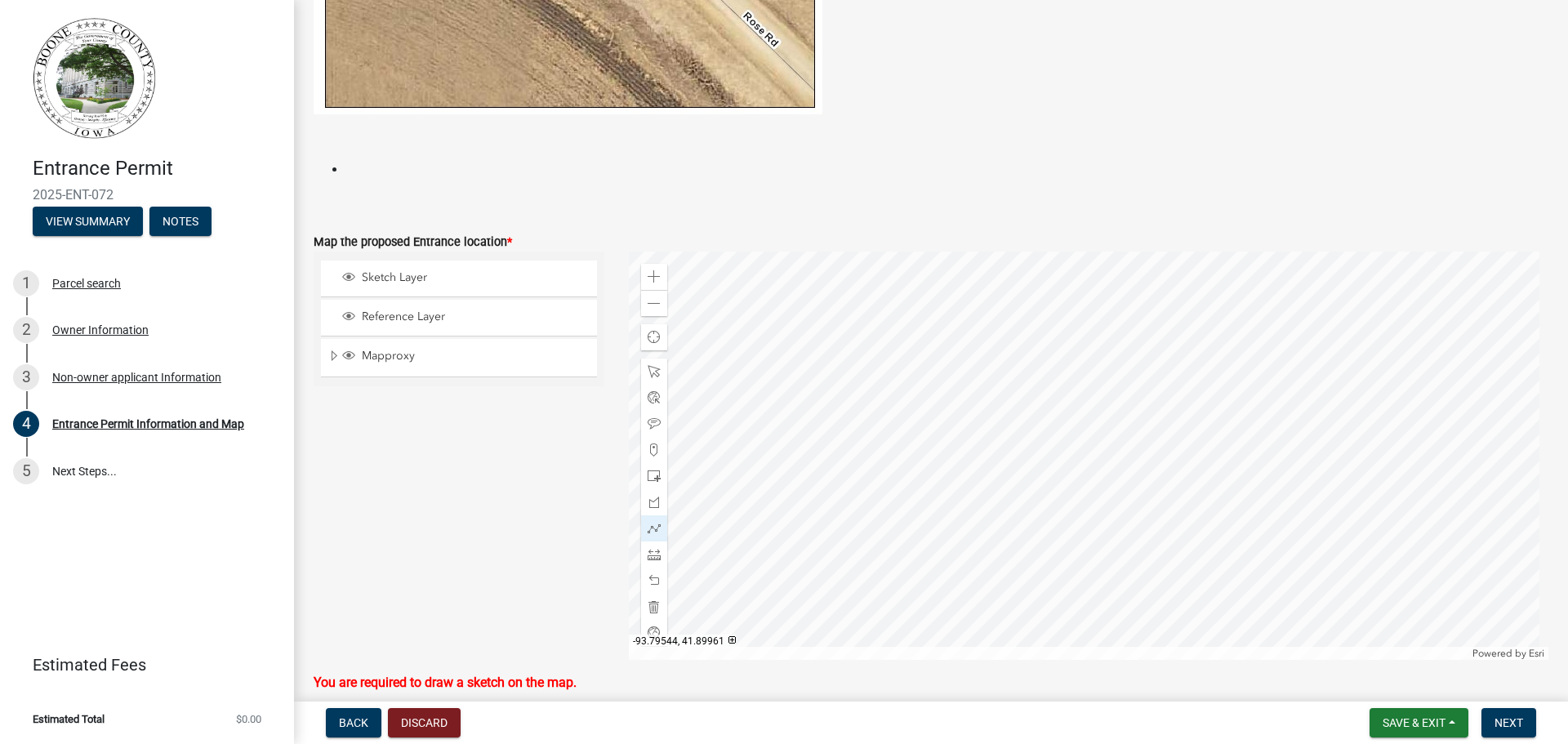
click at [982, 361] on div at bounding box center [1088, 456] width 920 height 409
click at [982, 373] on div at bounding box center [1088, 456] width 920 height 409
click at [986, 368] on div at bounding box center [1088, 456] width 920 height 409
click at [1500, 719] on span "Next" at bounding box center [1509, 723] width 29 height 13
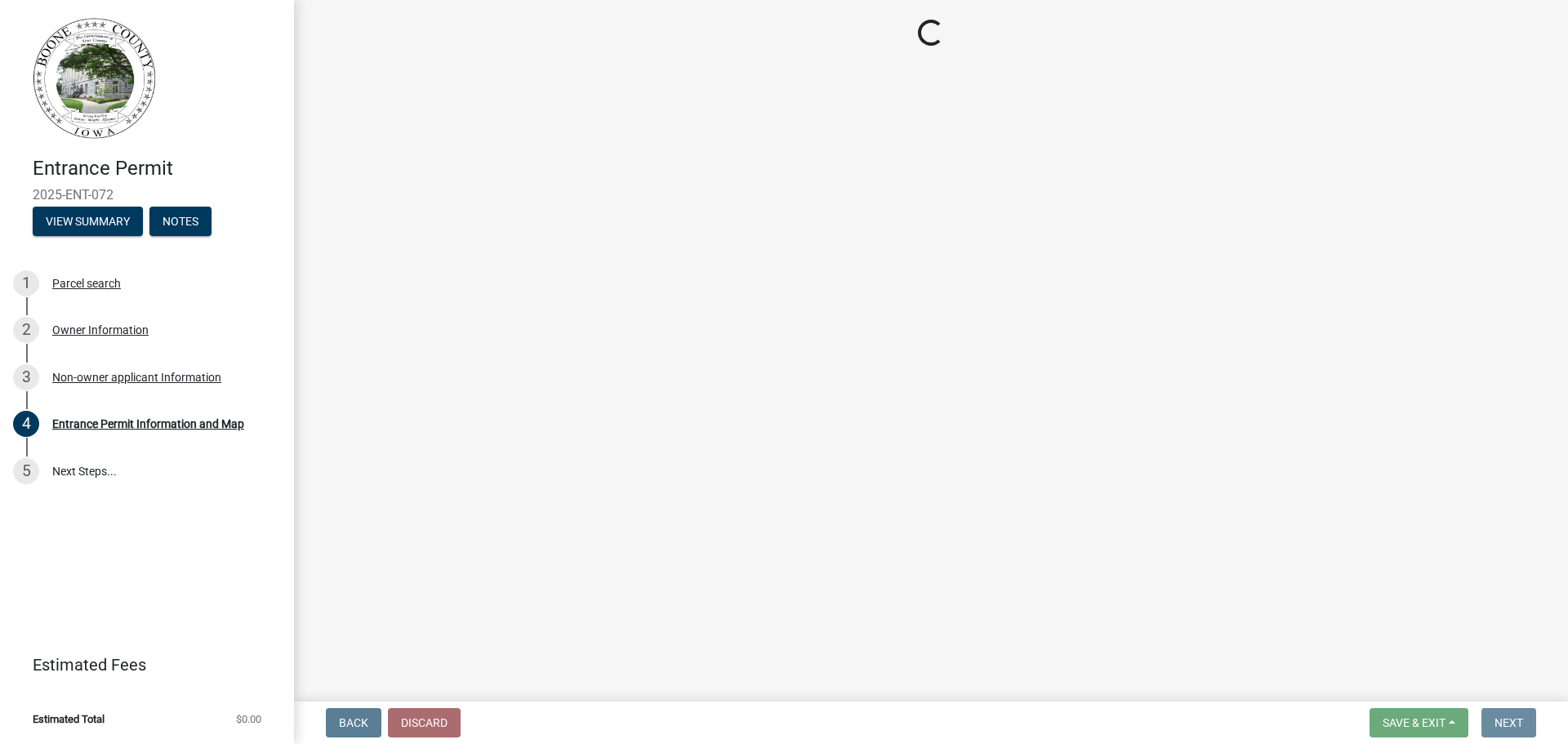
scroll to position [0, 0]
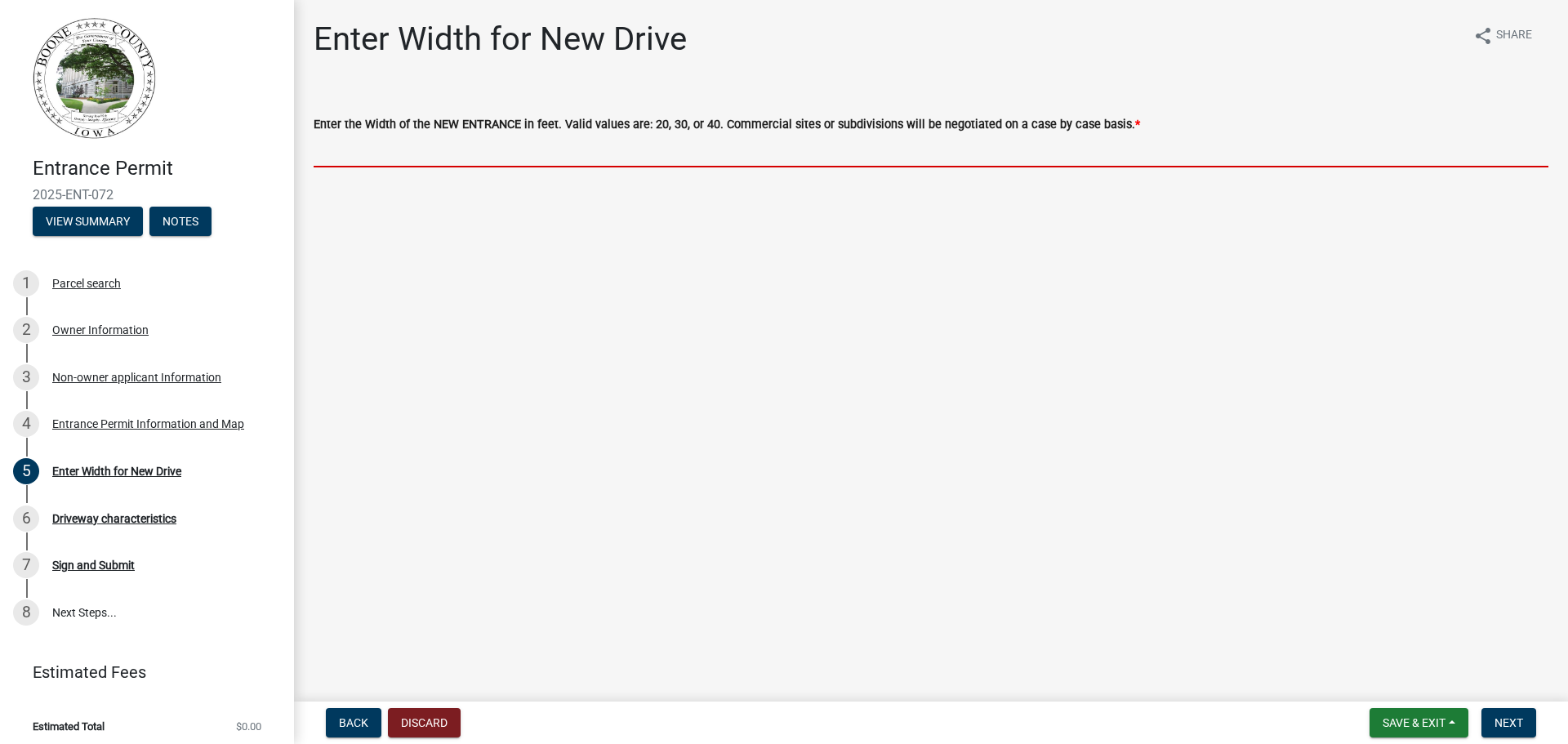
click at [409, 152] on input "text" at bounding box center [931, 150] width 1235 height 33
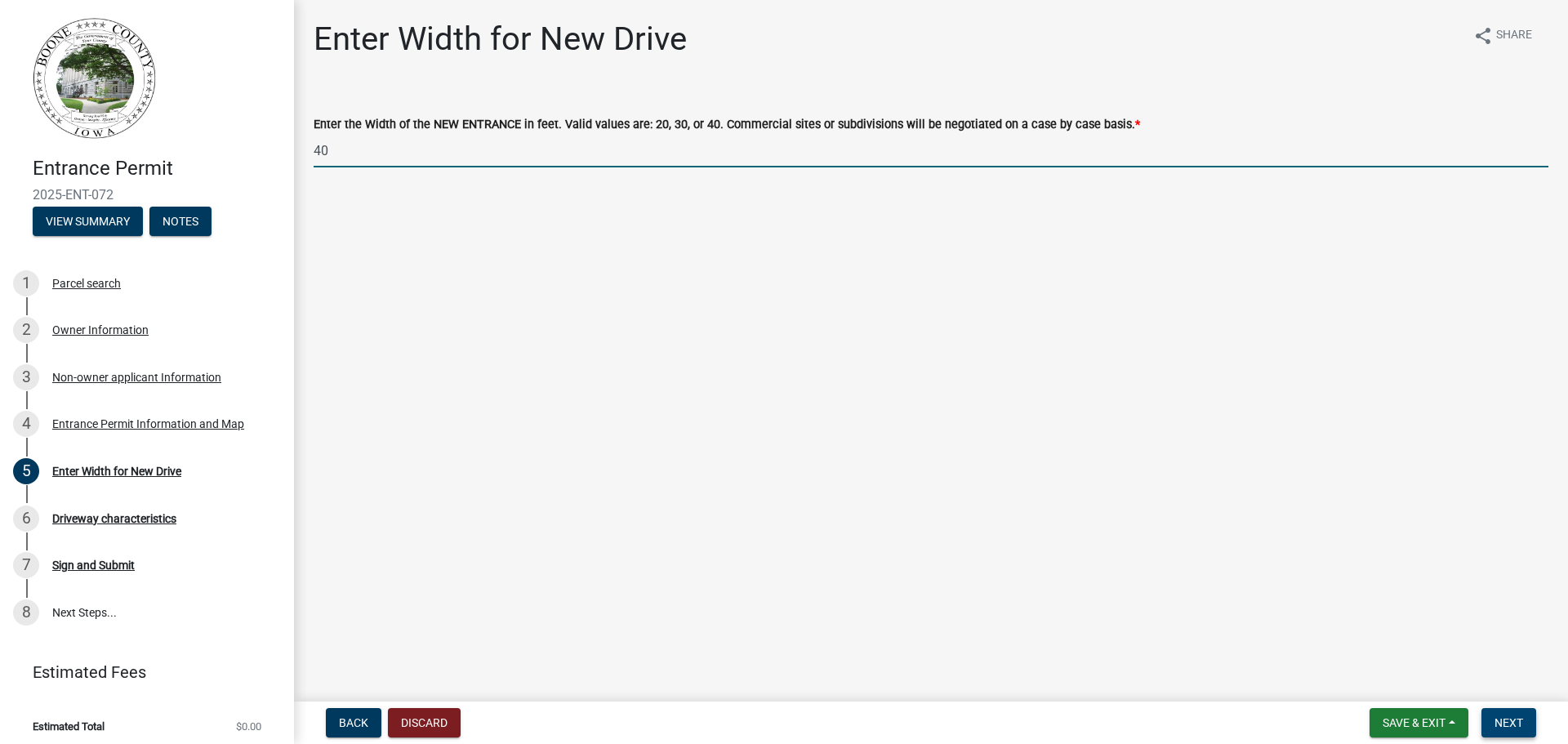
type input "40"
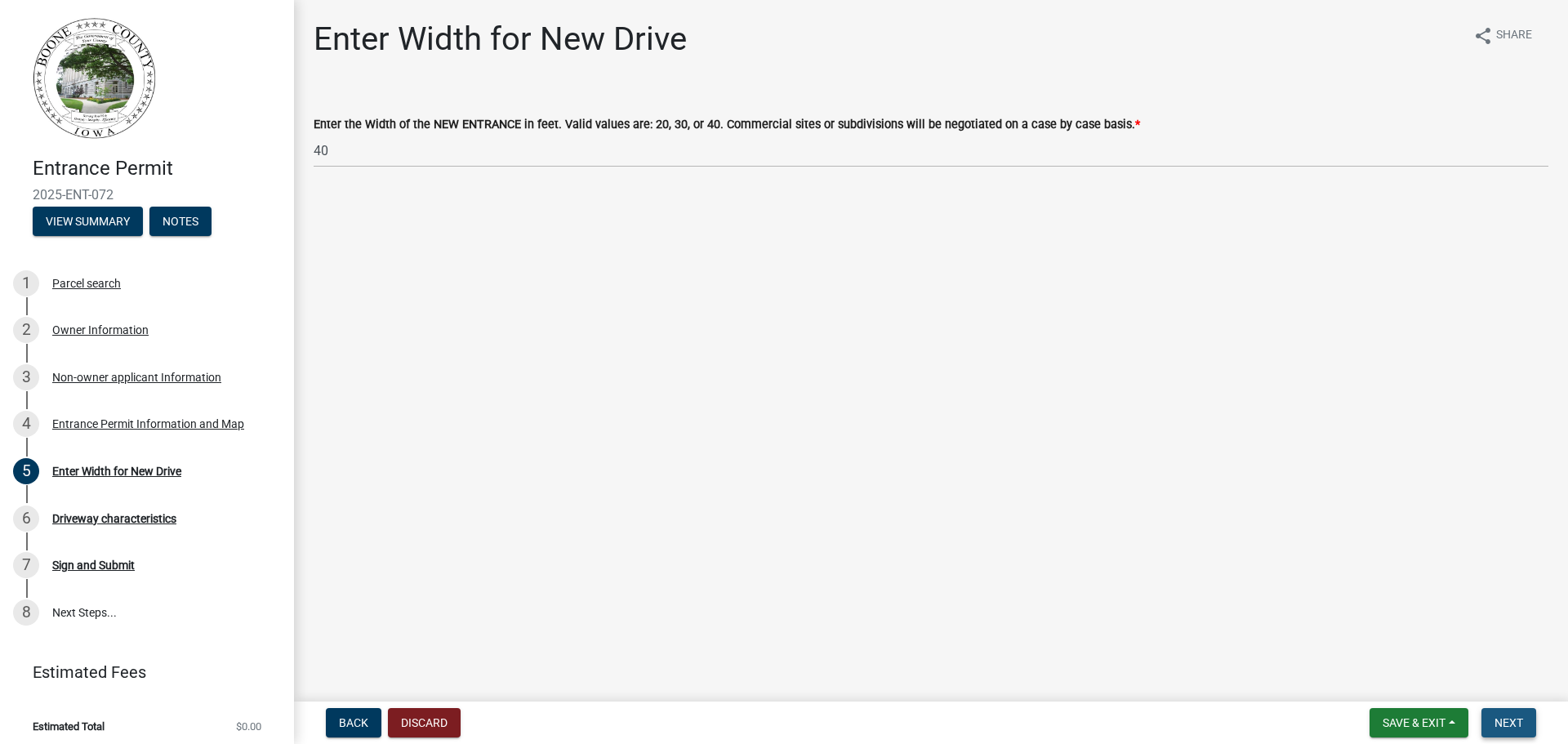
click at [1521, 716] on span "Next" at bounding box center [1509, 723] width 29 height 13
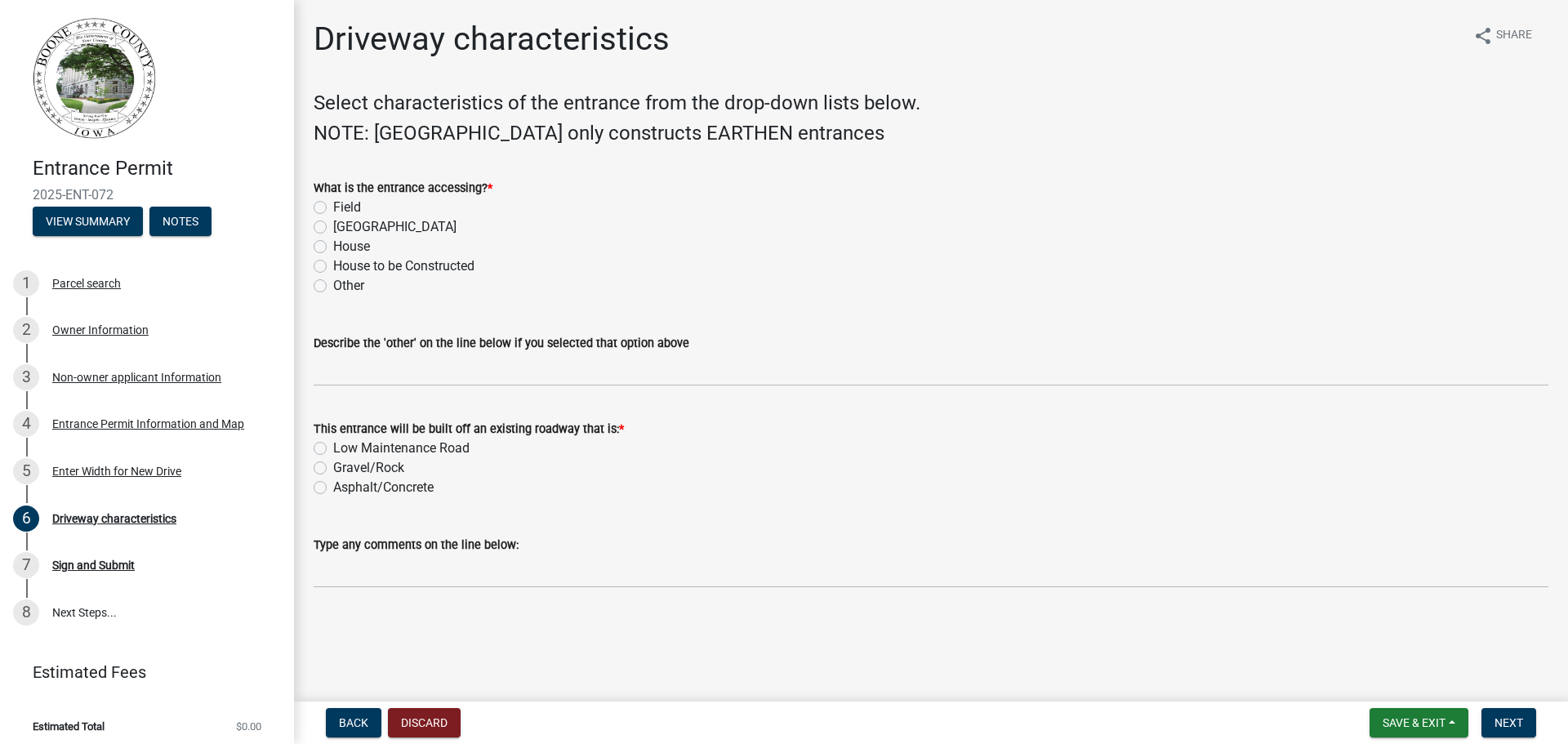
click at [333, 202] on label "Field" at bounding box center [347, 207] width 28 height 20
click at [333, 202] on input "Field" at bounding box center [338, 202] width 10 height 10
radio input "true"
click at [333, 466] on label "Gravel/Rock" at bounding box center [369, 468] width 71 height 20
click at [333, 466] on input "Gravel/Rock" at bounding box center [338, 463] width 10 height 10
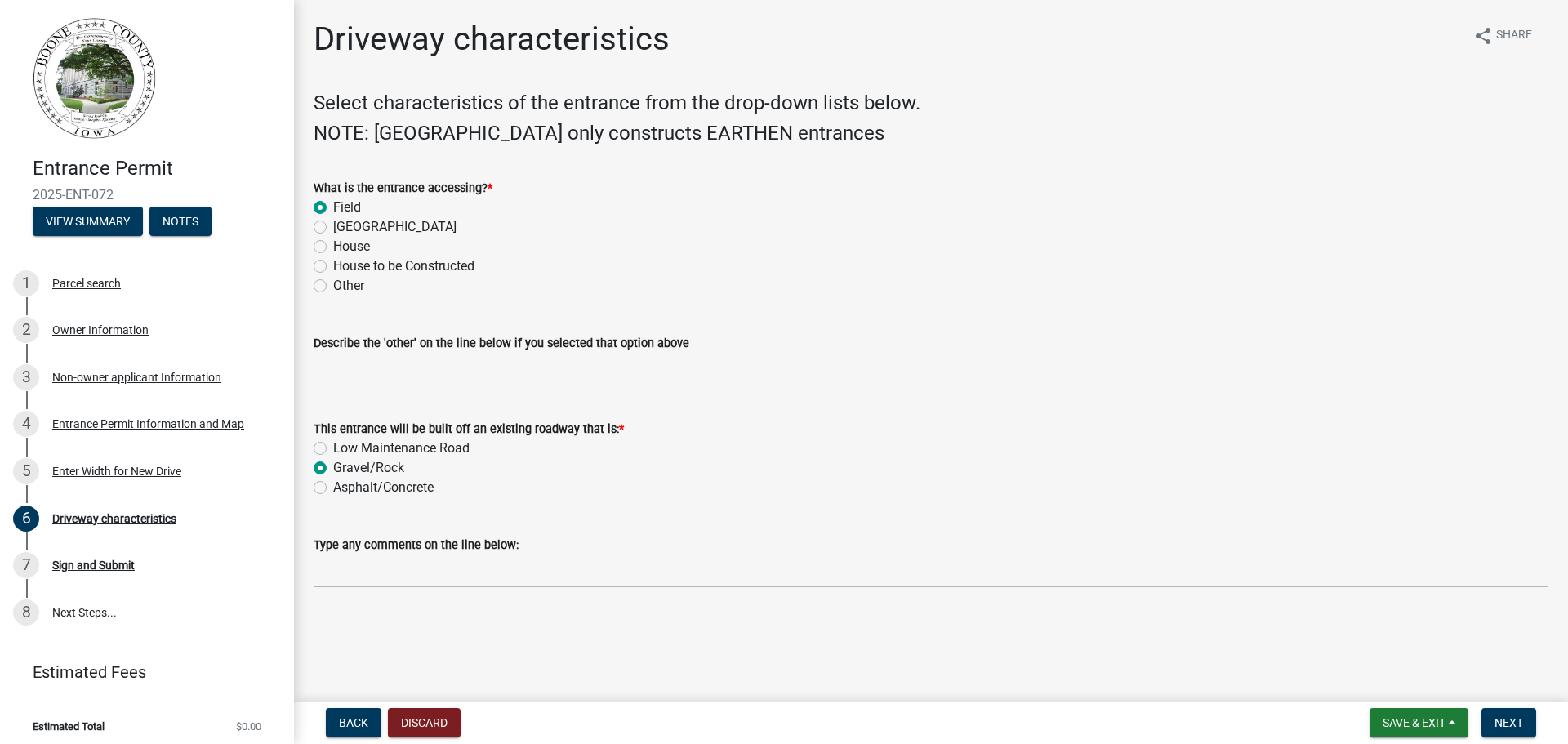
radio input "true"
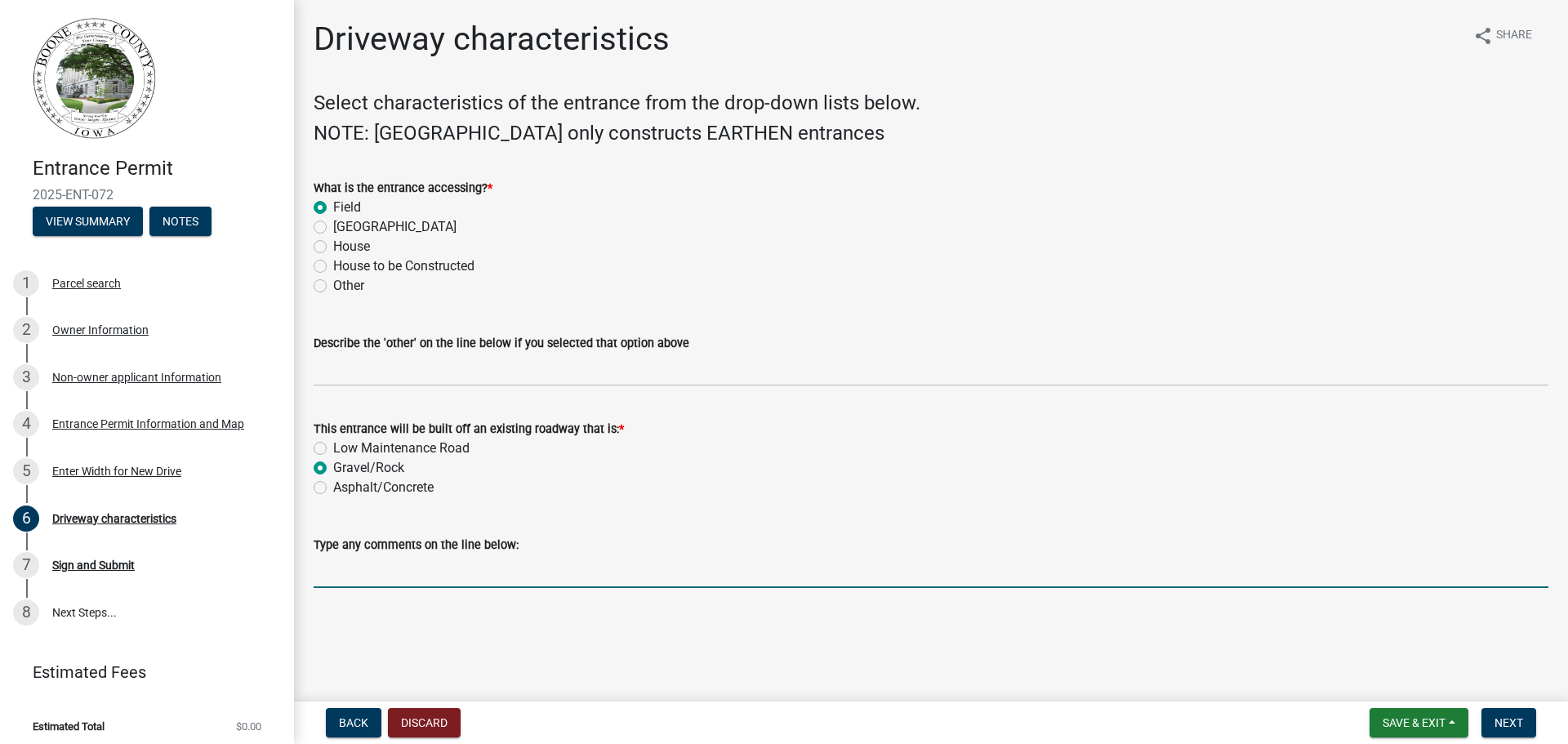
click at [400, 575] on input "Type any comments on the line below:" at bounding box center [931, 571] width 1235 height 33
type input "We would like the field entrance to lead directly to the end rows on the north …"
click at [1524, 723] on button "Next" at bounding box center [1509, 724] width 55 height 30
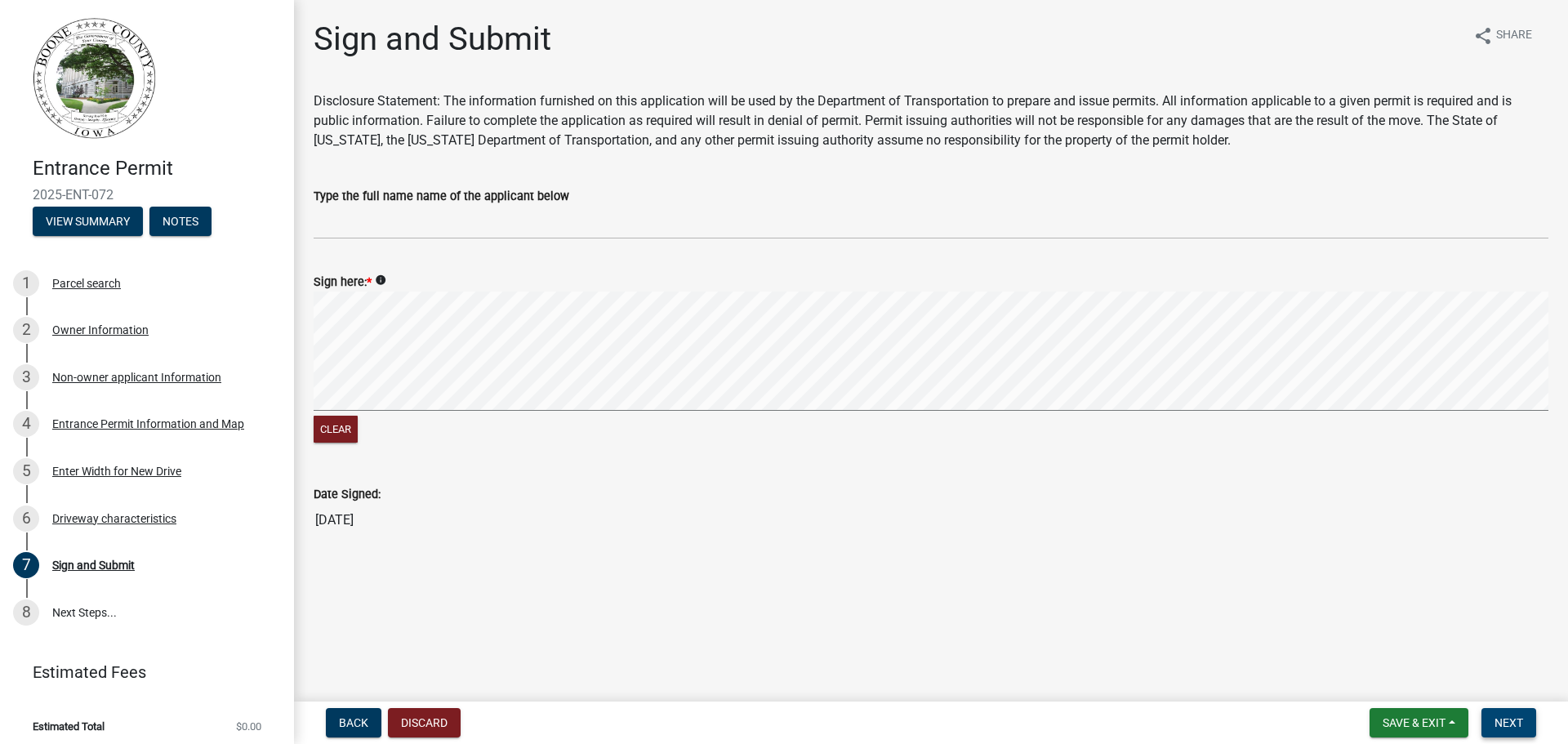
click at [1517, 717] on span "Next" at bounding box center [1509, 723] width 29 height 13
